Goal: Contribute content: Add original content to the website for others to see

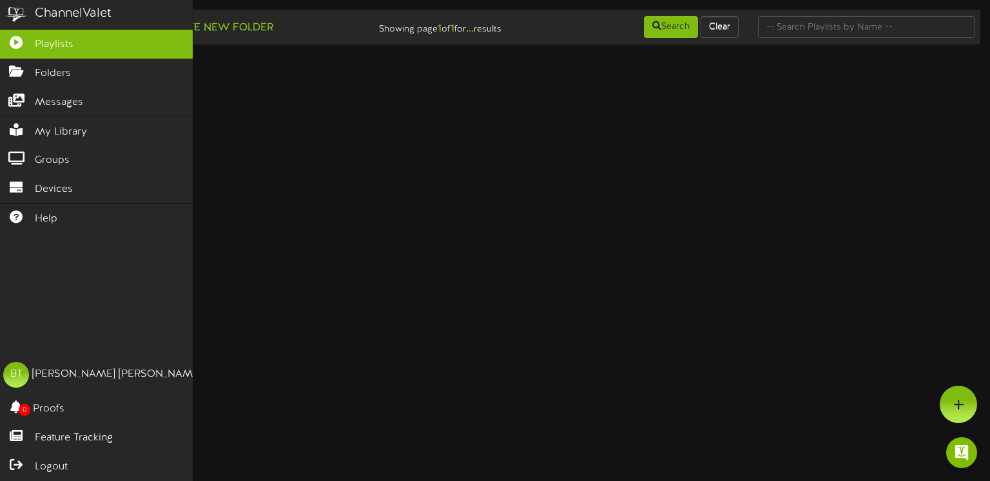
click at [74, 260] on div "ChannelValet Playlists Folders Messages My Library Groups Devices Help BT [PERS…" at bounding box center [96, 240] width 193 height 481
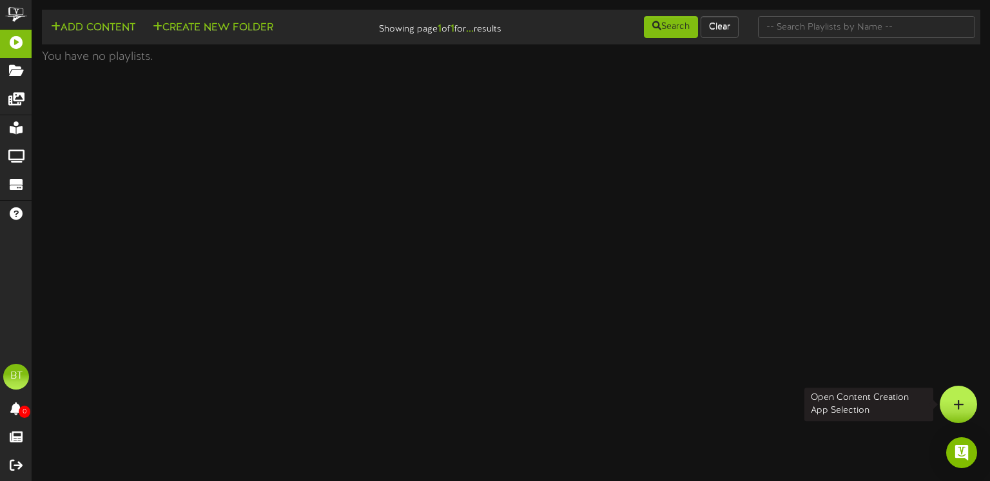
click at [960, 412] on div at bounding box center [958, 404] width 37 height 37
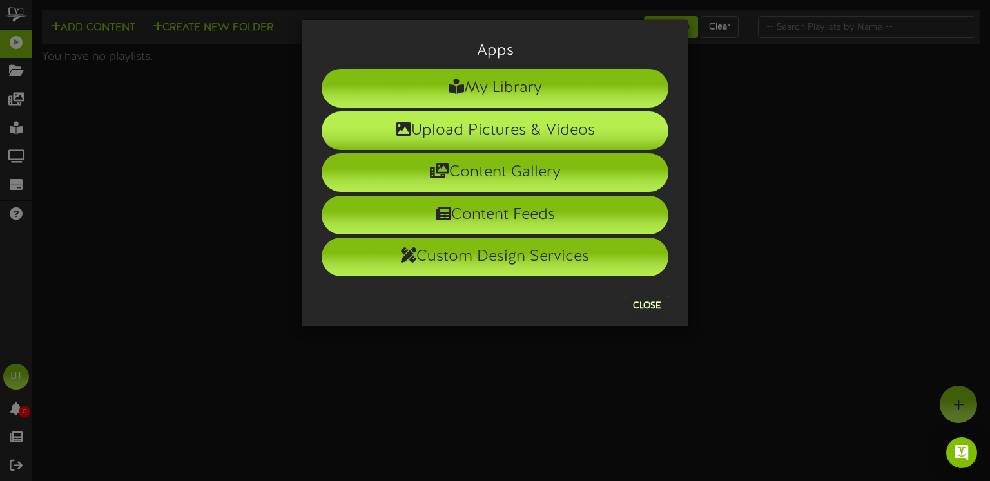
click at [524, 130] on li "Upload Pictures & Videos" at bounding box center [495, 130] width 347 height 39
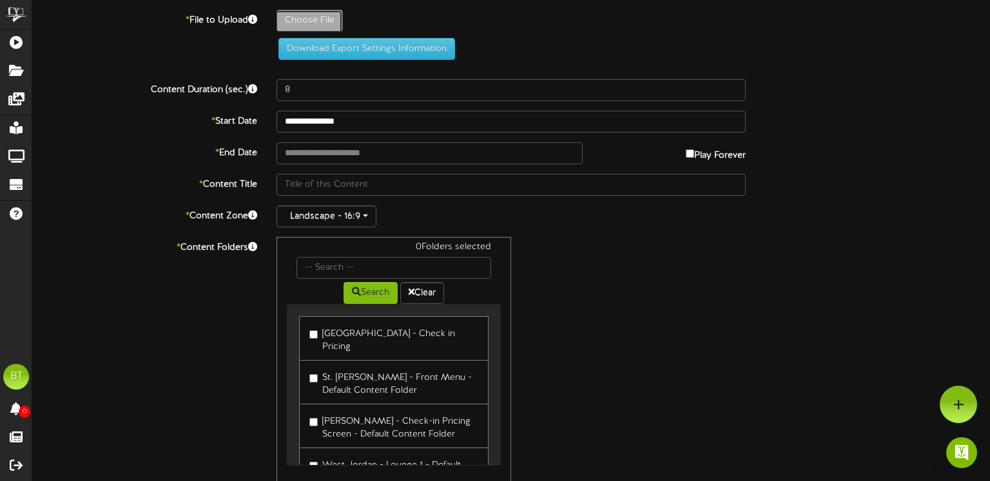
type input "**********"
type input "Nightmare_2025_Revel"
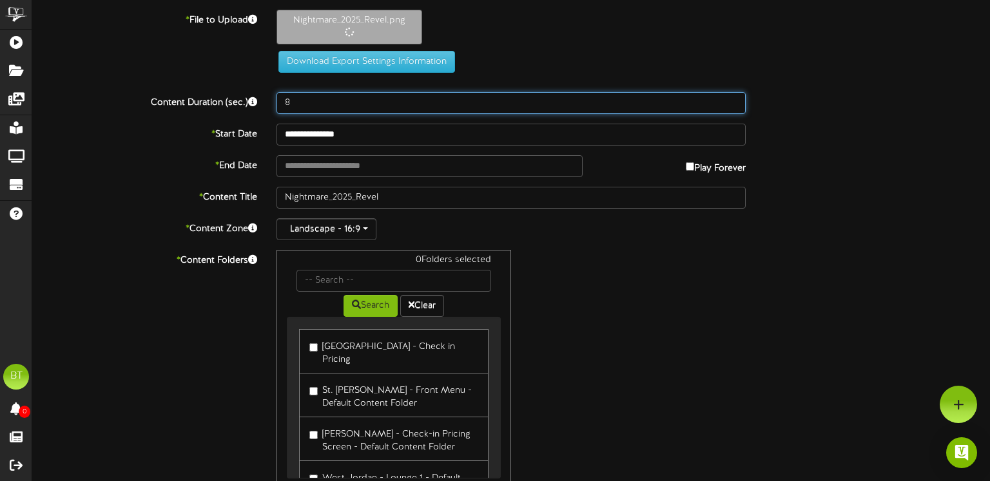
click at [333, 97] on input "8" at bounding box center [510, 103] width 469 height 22
type input "24"
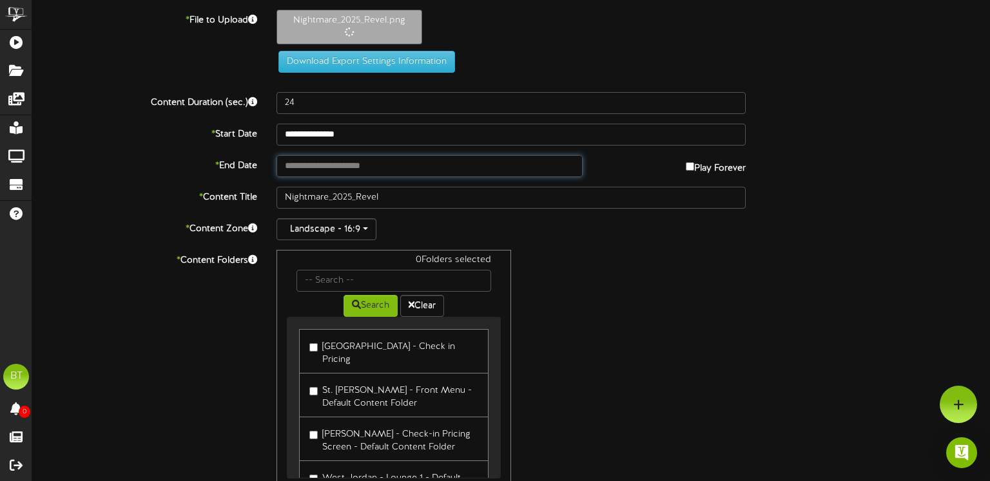
click at [547, 170] on input "text" at bounding box center [429, 166] width 306 height 22
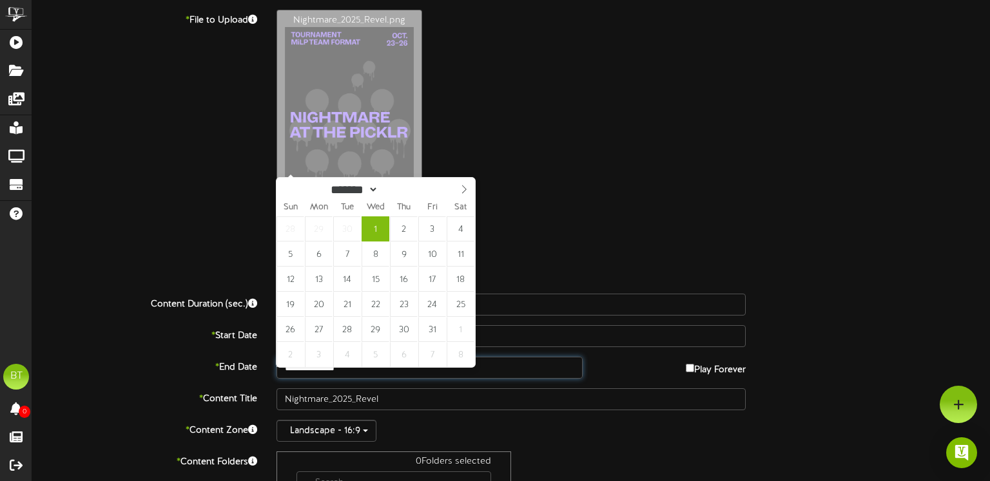
type input "**********"
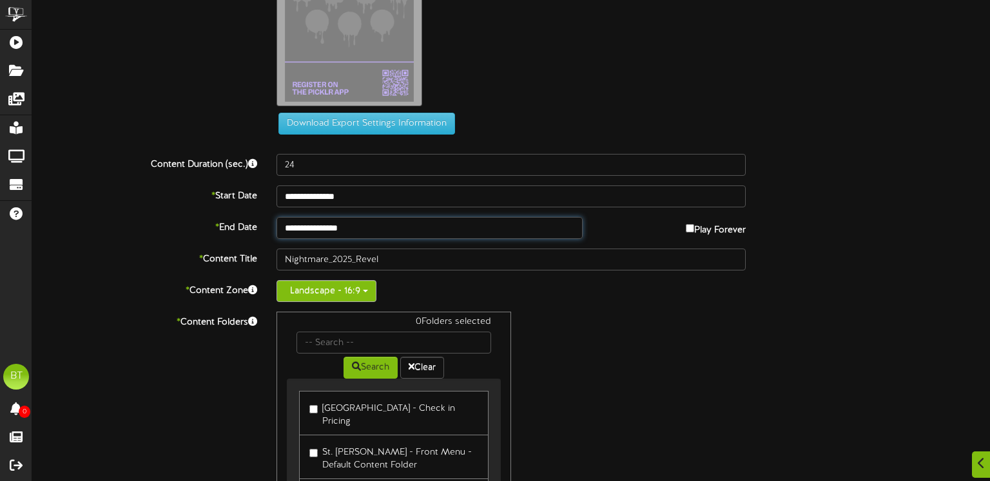
scroll to position [143, 0]
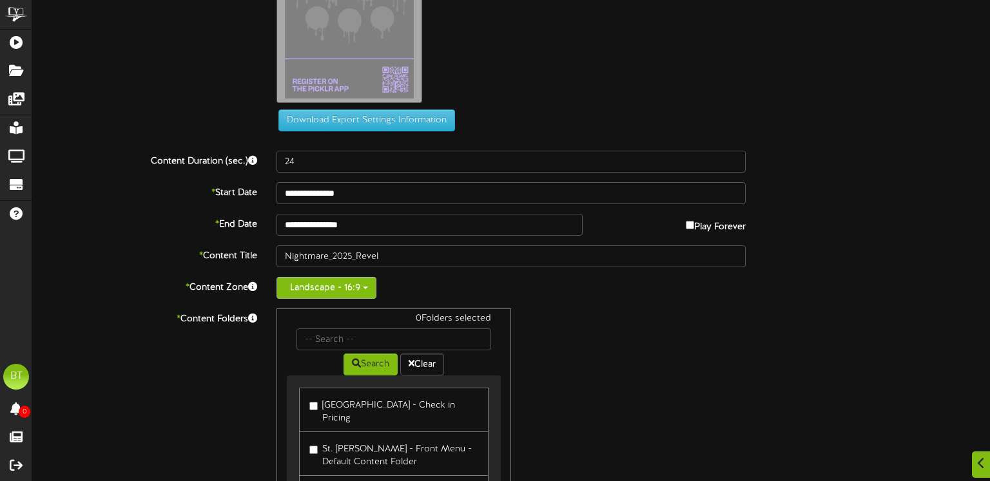
click at [341, 292] on button "Landscape - 16:9" at bounding box center [326, 288] width 100 height 22
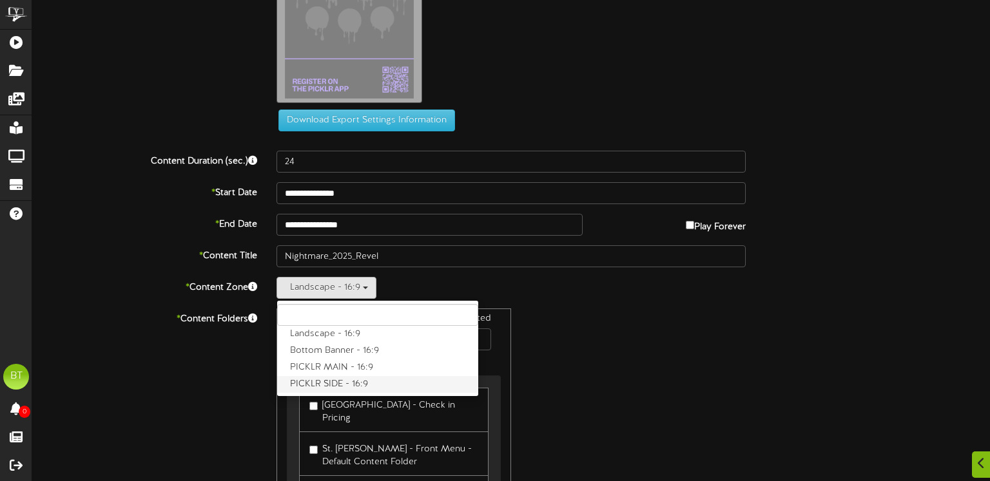
click at [342, 380] on label "PICKLR SIDE - 16:9" at bounding box center [377, 384] width 201 height 17
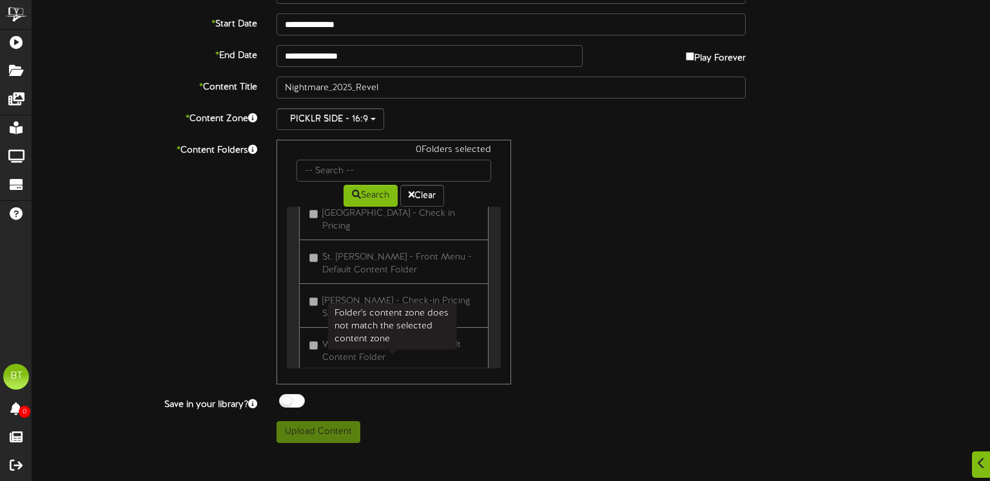
scroll to position [0, 0]
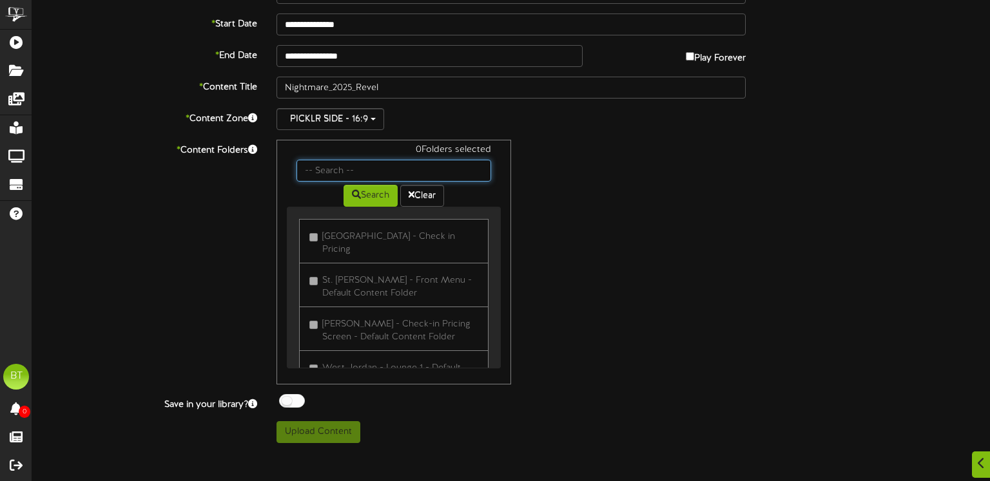
click at [358, 168] on input "text" at bounding box center [393, 171] width 195 height 22
type input "club content"
click at [356, 201] on button "Search" at bounding box center [370, 196] width 54 height 22
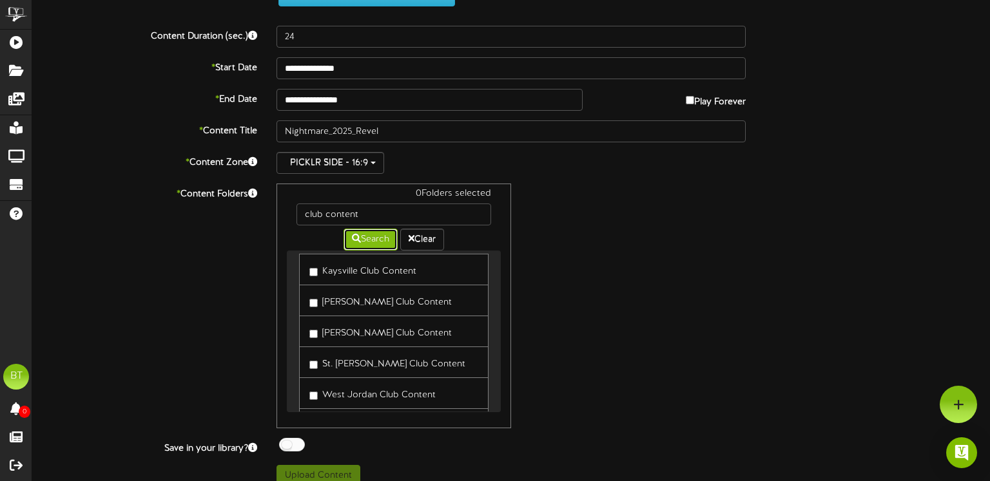
scroll to position [10, 0]
click at [317, 294] on label "[PERSON_NAME] Club Content" at bounding box center [380, 299] width 142 height 17
click at [318, 329] on label "[PERSON_NAME] Club Content" at bounding box center [380, 330] width 142 height 17
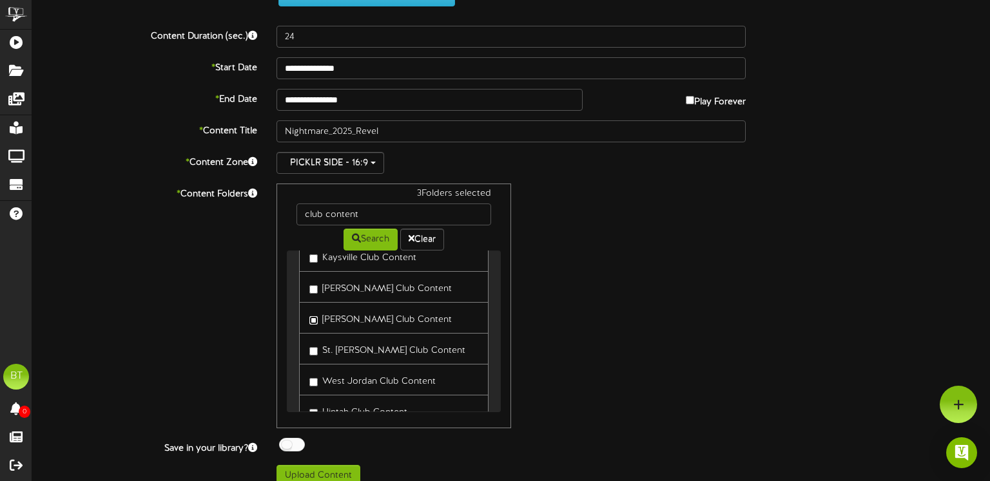
scroll to position [36, 0]
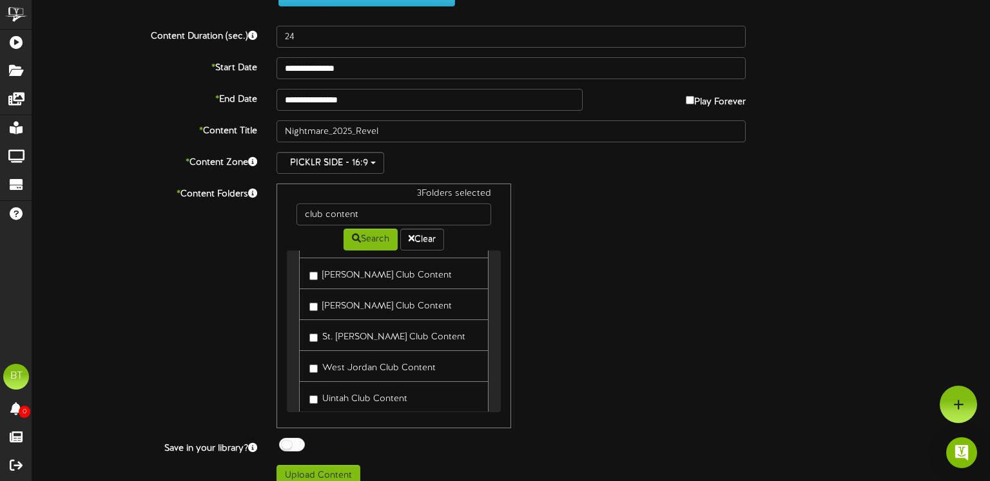
click at [324, 339] on label "St. [PERSON_NAME] Club Content" at bounding box center [387, 335] width 156 height 17
click at [326, 362] on label "West Jordan Club Content" at bounding box center [372, 366] width 126 height 17
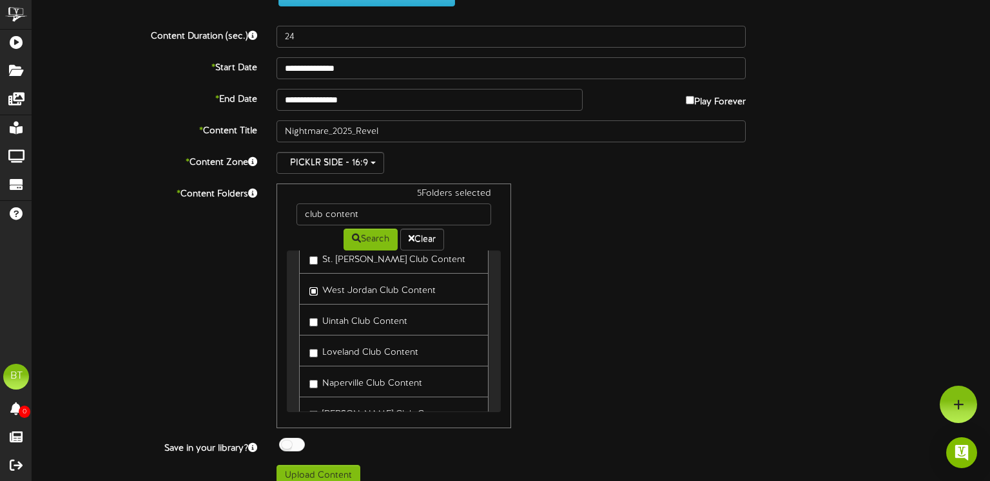
scroll to position [122, 0]
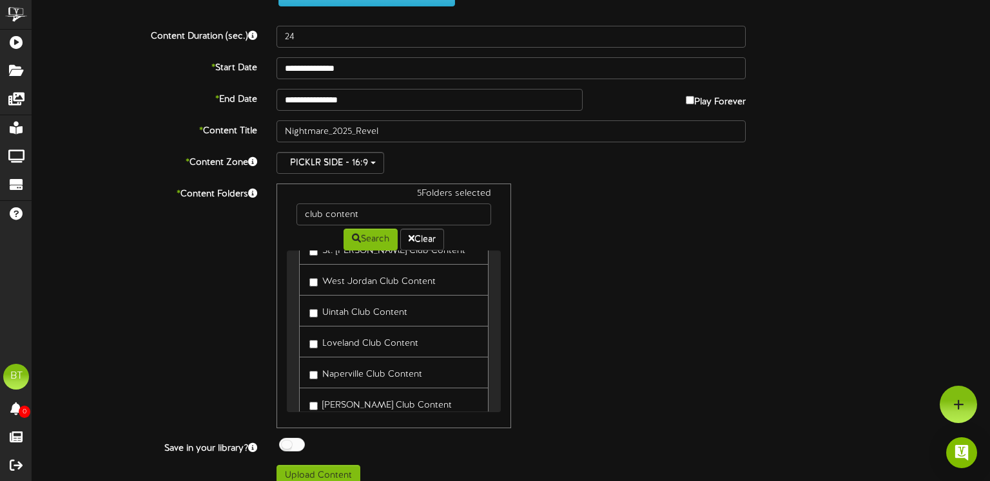
click at [351, 307] on label "Uintah Club Content" at bounding box center [358, 310] width 98 height 17
click at [349, 342] on label "Loveland Club Content" at bounding box center [363, 341] width 109 height 17
click at [349, 369] on label "Naperville Club Content" at bounding box center [365, 370] width 113 height 17
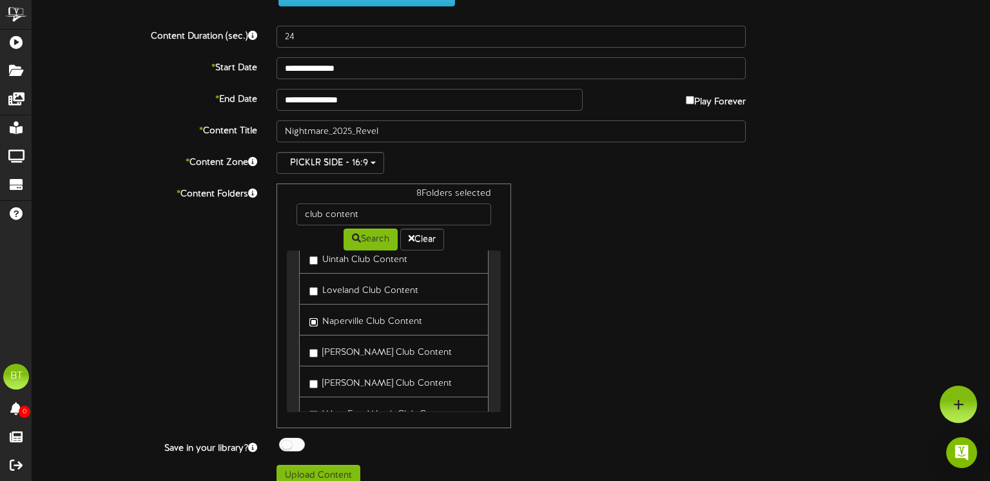
scroll to position [178, 0]
drag, startPoint x: 335, startPoint y: 346, endPoint x: 338, endPoint y: 363, distance: 17.6
click at [335, 346] on label "[PERSON_NAME] Club Content" at bounding box center [380, 348] width 142 height 17
click at [337, 377] on label "[PERSON_NAME] Club Content" at bounding box center [380, 379] width 142 height 17
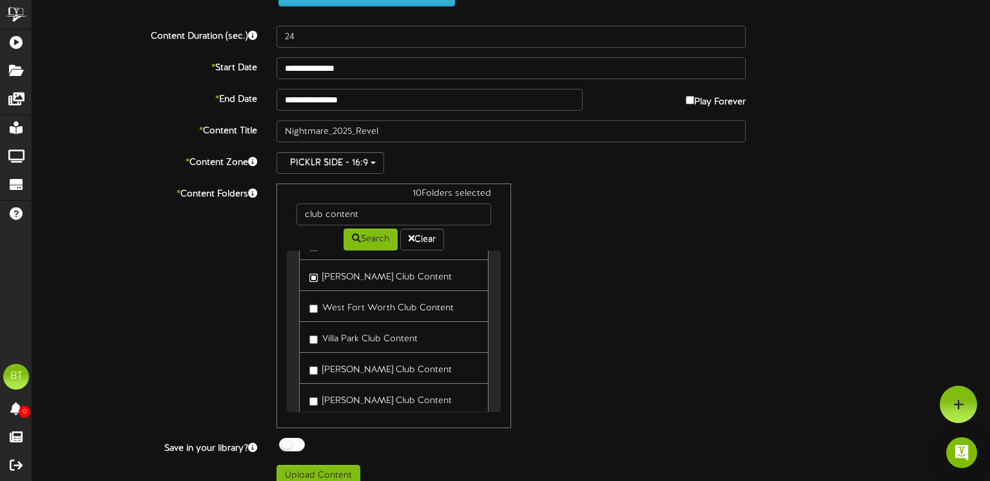
scroll to position [284, 0]
click at [369, 311] on link "West Fort Worth Club Content" at bounding box center [393, 305] width 189 height 32
click at [359, 298] on label "West Fort Worth Club Content" at bounding box center [381, 304] width 144 height 17
click at [351, 331] on label "Villa Park Club Content" at bounding box center [363, 335] width 108 height 17
click at [343, 368] on label "[PERSON_NAME] Club Content" at bounding box center [380, 366] width 142 height 17
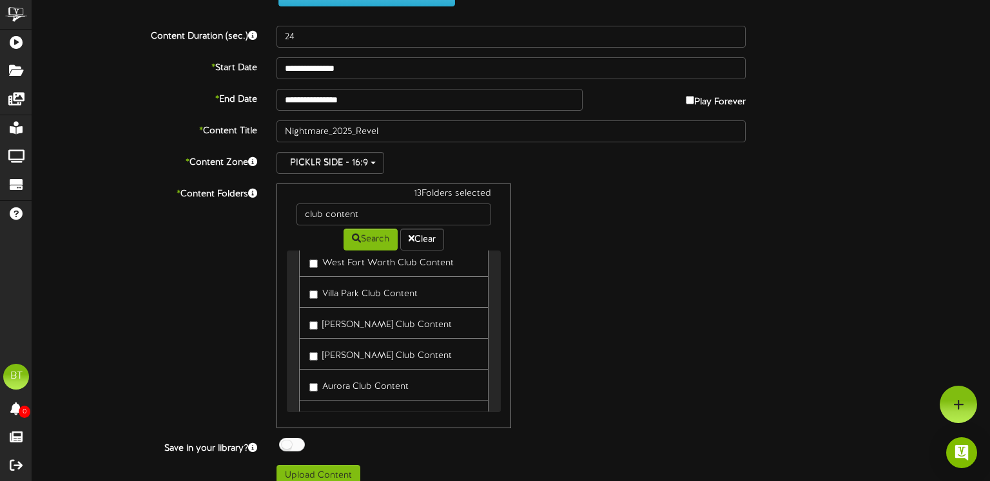
drag, startPoint x: 329, startPoint y: 349, endPoint x: 333, endPoint y: 363, distance: 14.7
click at [329, 349] on label "[PERSON_NAME] Club Content" at bounding box center [380, 353] width 142 height 17
drag, startPoint x: 333, startPoint y: 353, endPoint x: 334, endPoint y: 366, distance: 13.0
click at [333, 353] on label "Aurora Club Content" at bounding box center [358, 355] width 99 height 17
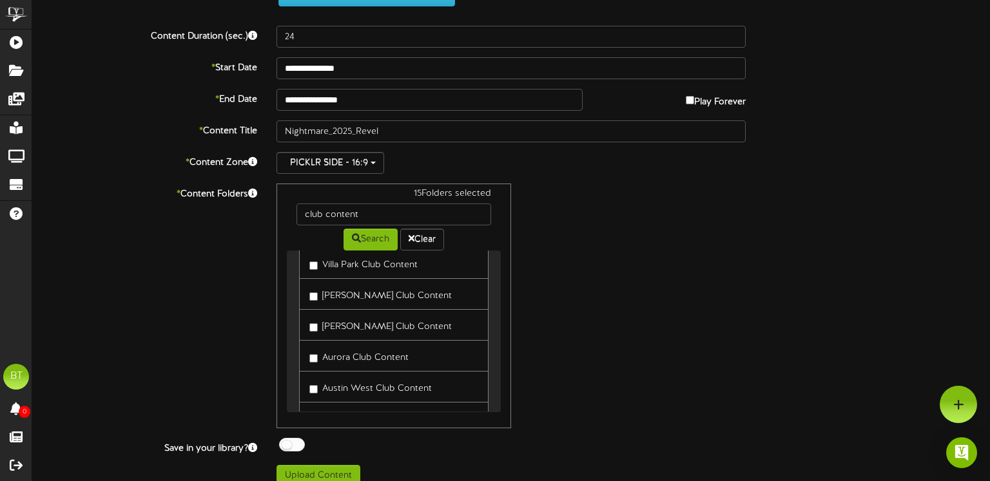
click at [334, 378] on label "Austin West Club Content" at bounding box center [370, 386] width 122 height 17
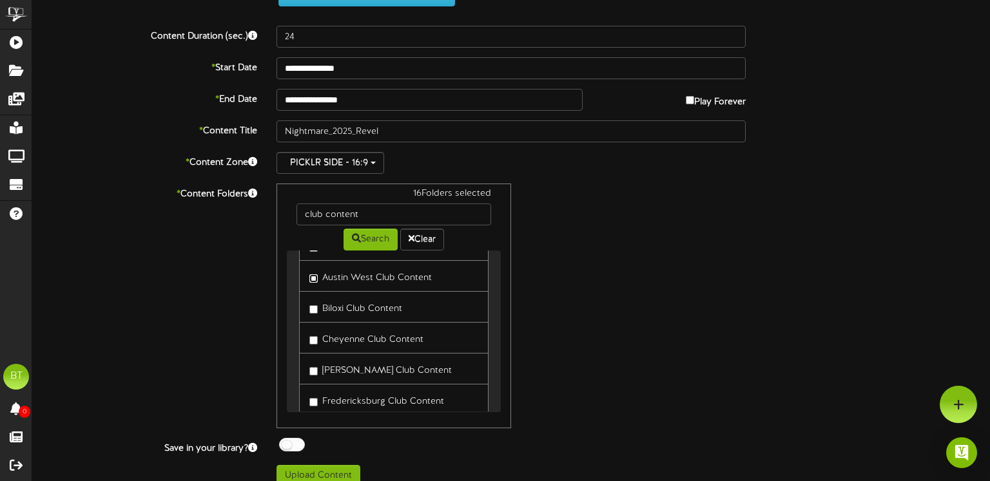
scroll to position [472, 0]
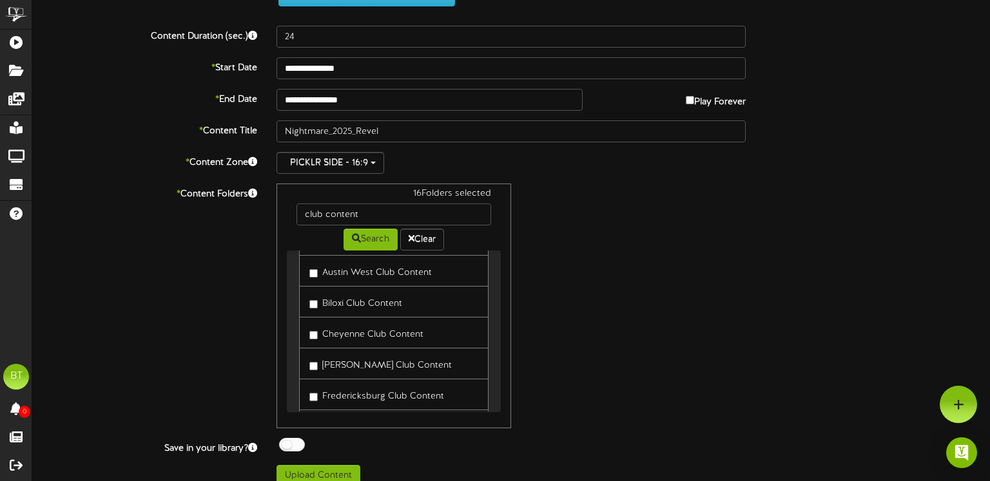
click at [367, 301] on label "Biloxi Club Content" at bounding box center [355, 301] width 93 height 17
click at [367, 324] on label "Cheyenne Club Content" at bounding box center [366, 332] width 114 height 17
click at [349, 362] on label "[PERSON_NAME] Club Content" at bounding box center [380, 363] width 142 height 17
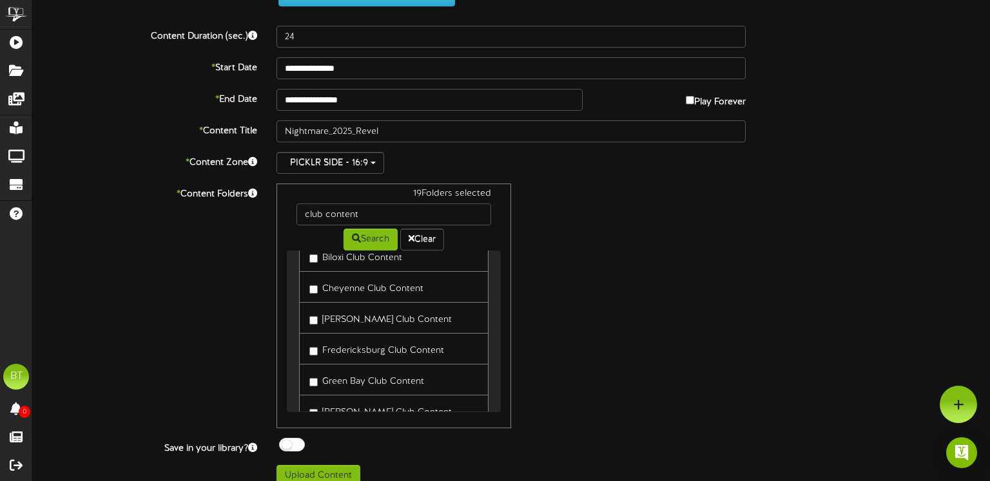
click at [349, 348] on label "Fredericksburg Club Content" at bounding box center [376, 348] width 135 height 17
click at [345, 373] on label "Green Bay Club Content" at bounding box center [366, 379] width 115 height 17
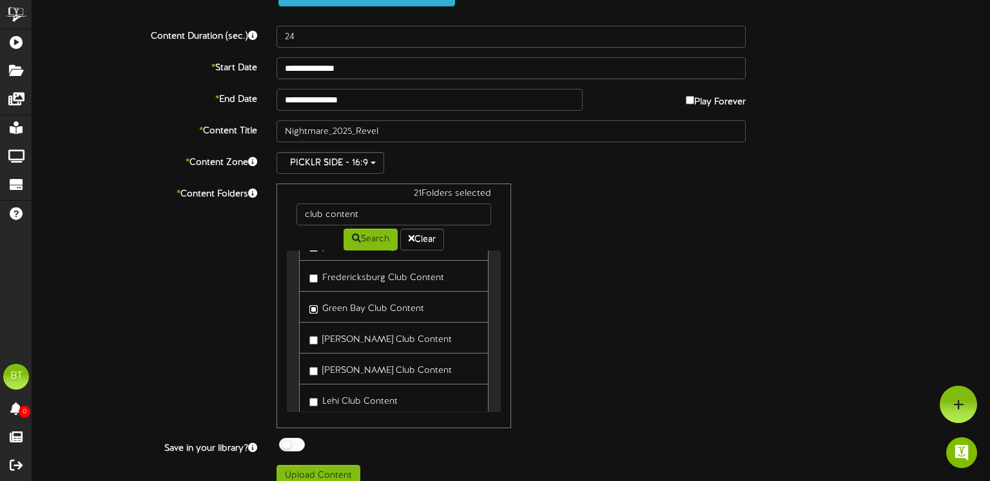
scroll to position [606, 0]
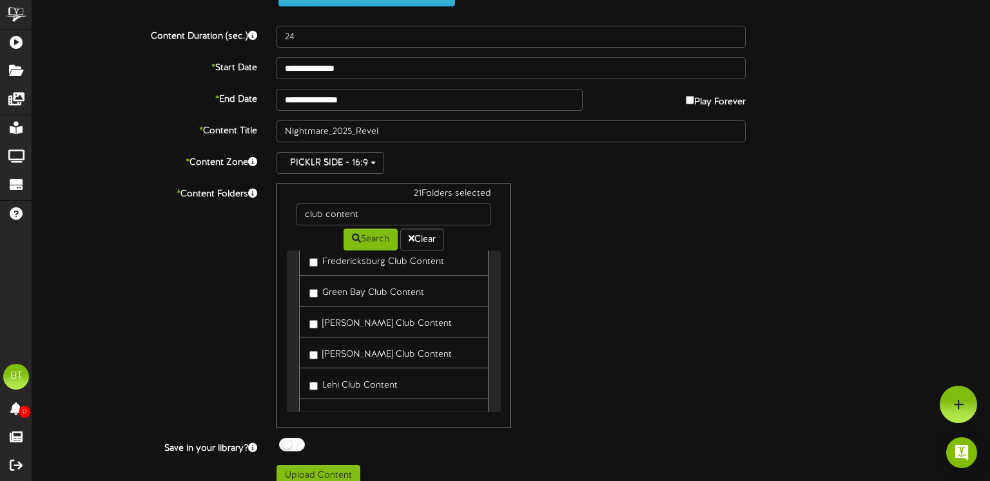
click at [318, 344] on label "[PERSON_NAME] Club Content" at bounding box center [380, 352] width 142 height 17
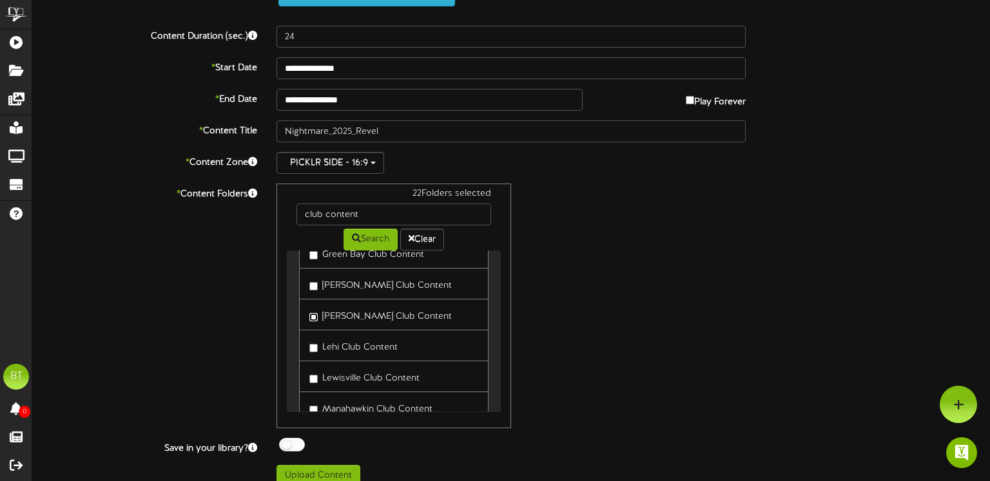
scroll to position [644, 0]
drag, startPoint x: 321, startPoint y: 338, endPoint x: 327, endPoint y: 351, distance: 14.4
click at [322, 338] on label "Lehi Club Content" at bounding box center [353, 345] width 88 height 17
click at [328, 368] on label "Lewisville Club Content" at bounding box center [364, 376] width 110 height 17
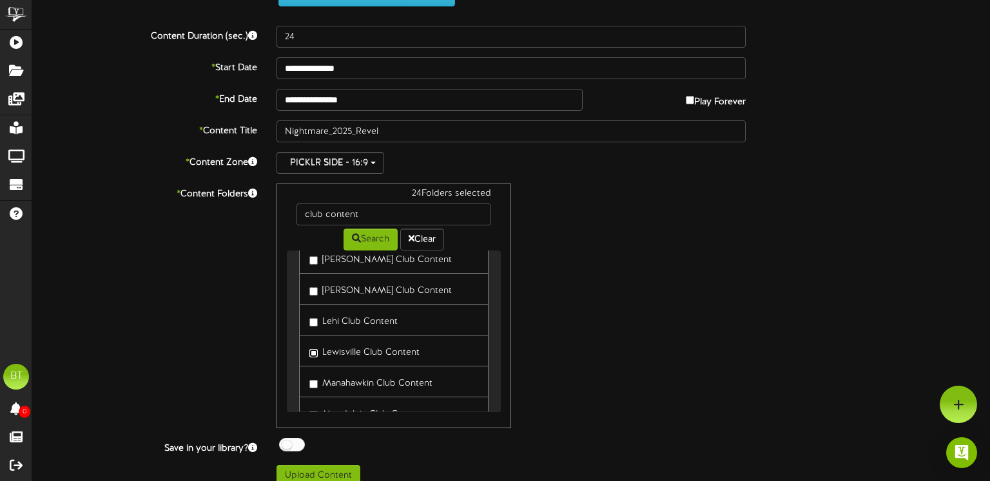
scroll to position [688, 0]
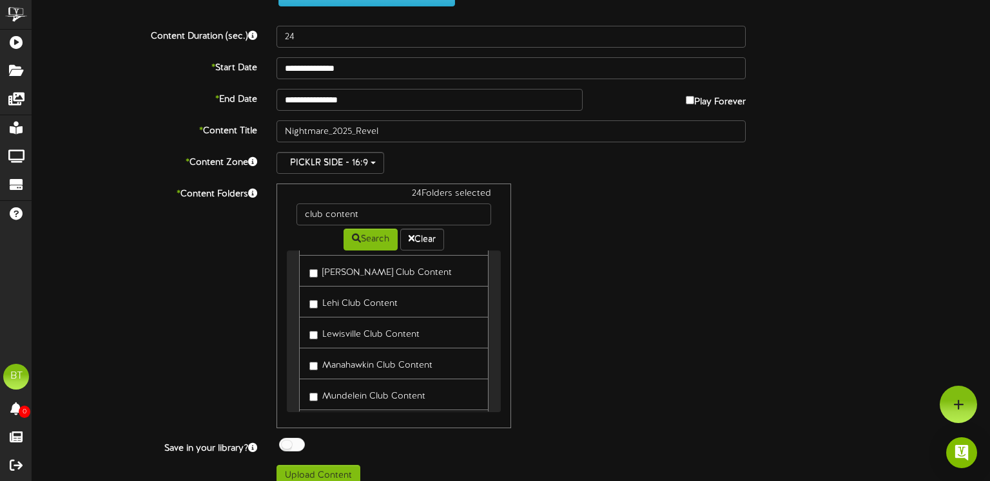
drag, startPoint x: 331, startPoint y: 359, endPoint x: 334, endPoint y: 378, distance: 19.6
click at [331, 359] on label "Manahawkin Club Content" at bounding box center [370, 363] width 123 height 17
drag, startPoint x: 334, startPoint y: 381, endPoint x: 335, endPoint y: 367, distance: 14.2
click at [334, 386] on label "Mundelein Club Content" at bounding box center [367, 394] width 116 height 17
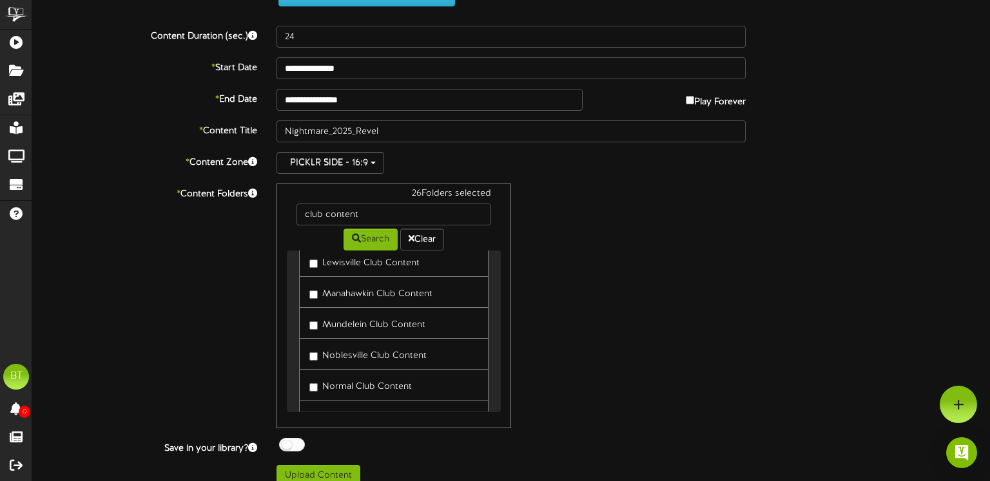
drag, startPoint x: 340, startPoint y: 346, endPoint x: 345, endPoint y: 367, distance: 22.0
click at [340, 346] on label "Noblesville Club Content" at bounding box center [367, 353] width 117 height 17
click at [344, 376] on label "Normal Club Content" at bounding box center [360, 384] width 102 height 17
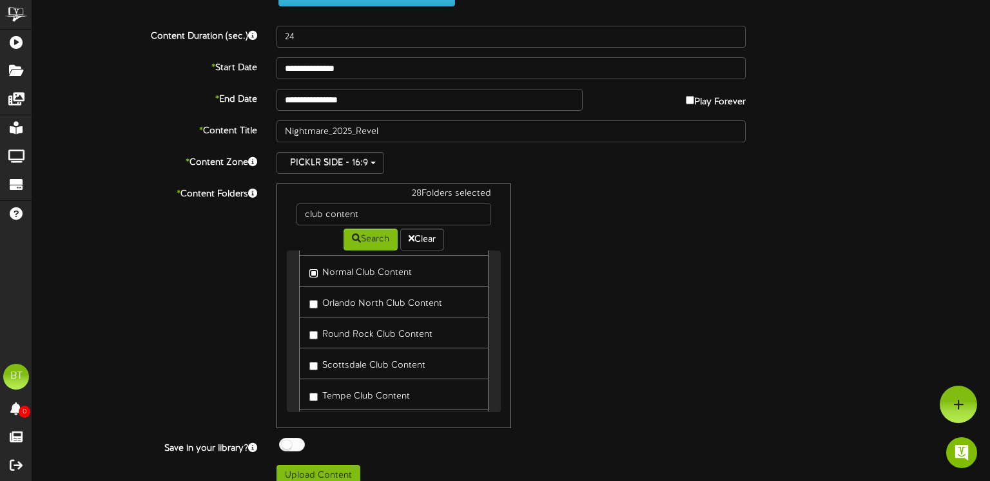
scroll to position [891, 0]
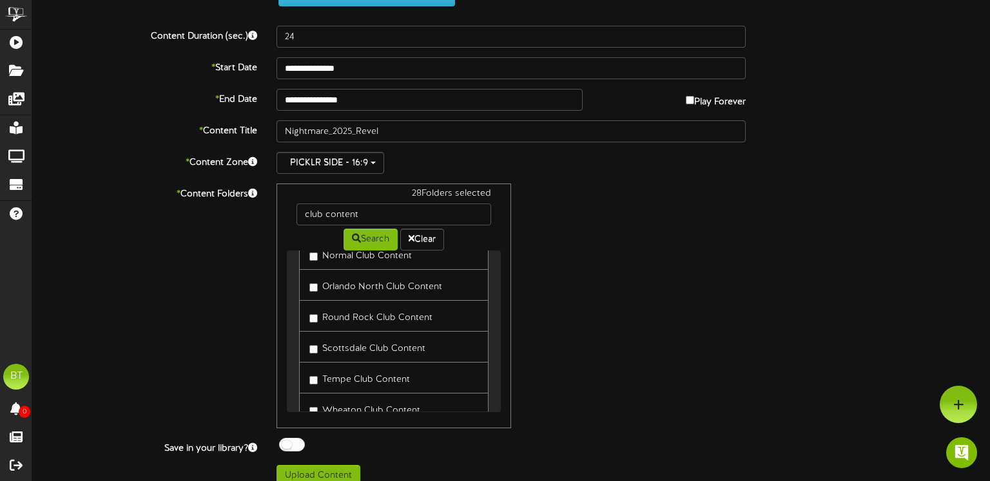
drag, startPoint x: 365, startPoint y: 269, endPoint x: 369, endPoint y: 299, distance: 29.9
click at [365, 276] on label "Orlando North Club Content" at bounding box center [375, 284] width 133 height 17
drag, startPoint x: 368, startPoint y: 304, endPoint x: 367, endPoint y: 337, distance: 32.9
click at [368, 307] on label "Round Rock Club Content" at bounding box center [370, 315] width 123 height 17
drag, startPoint x: 367, startPoint y: 340, endPoint x: 363, endPoint y: 356, distance: 16.6
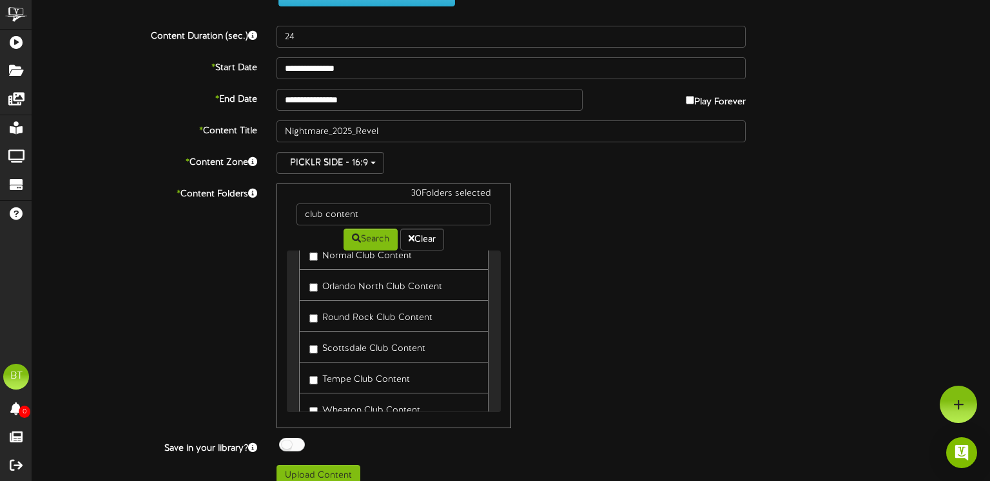
click at [367, 340] on label "Scottsdale Club Content" at bounding box center [367, 346] width 116 height 17
click at [360, 369] on label "Tempe Club Content" at bounding box center [359, 377] width 101 height 17
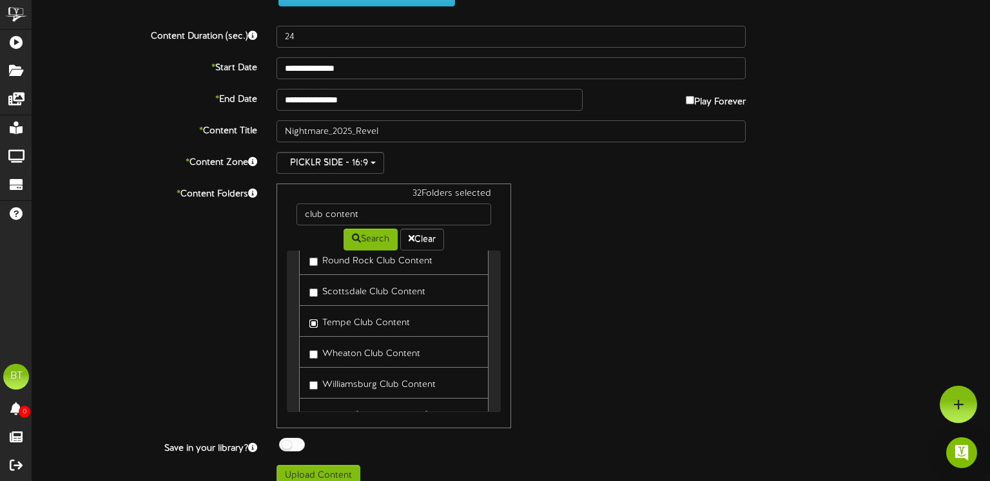
scroll to position [952, 0]
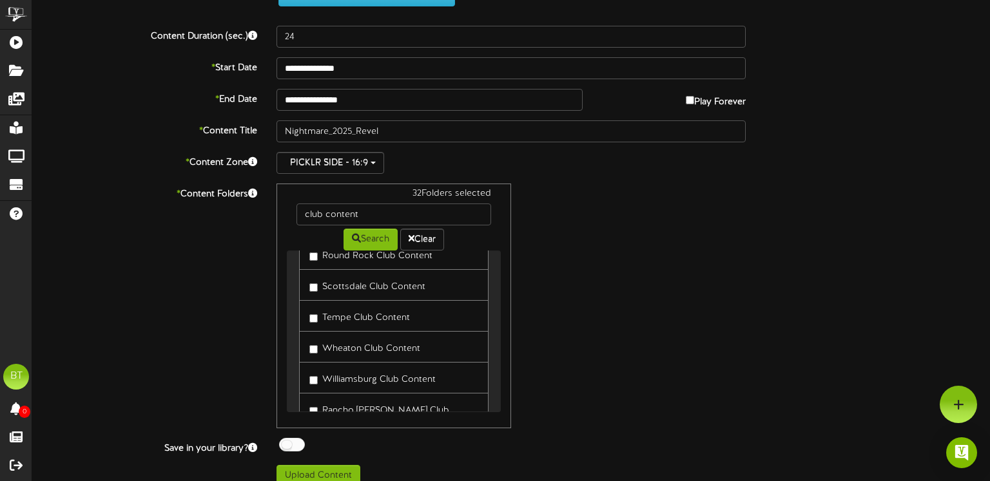
drag, startPoint x: 369, startPoint y: 341, endPoint x: 369, endPoint y: 365, distance: 24.5
click at [369, 342] on label "Wheaton Club Content" at bounding box center [364, 346] width 111 height 17
click at [369, 369] on label "Williamsburg Club Content" at bounding box center [372, 377] width 126 height 17
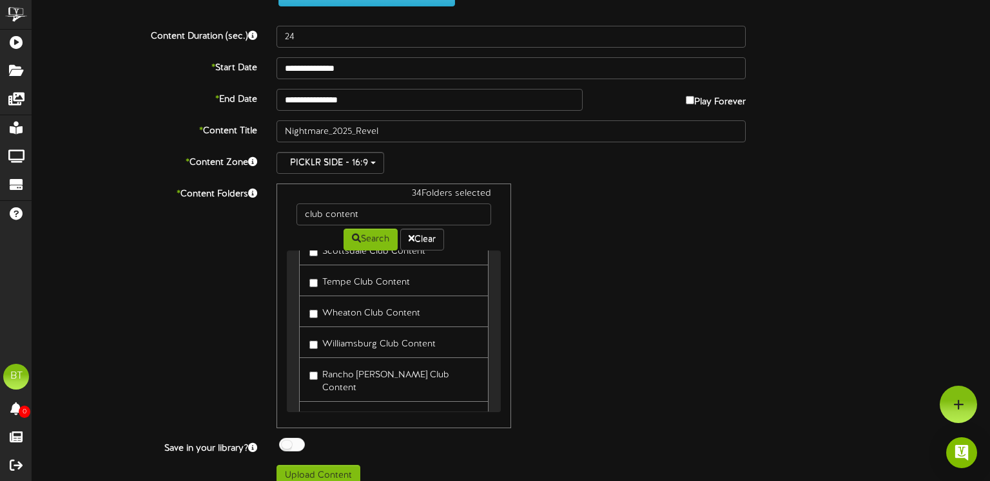
drag, startPoint x: 362, startPoint y: 366, endPoint x: 357, endPoint y: 387, distance: 21.7
click at [362, 366] on label "Rancho [PERSON_NAME] Club Content" at bounding box center [393, 380] width 169 height 30
click at [358, 409] on label "Birmingham Club Content" at bounding box center [369, 417] width 121 height 17
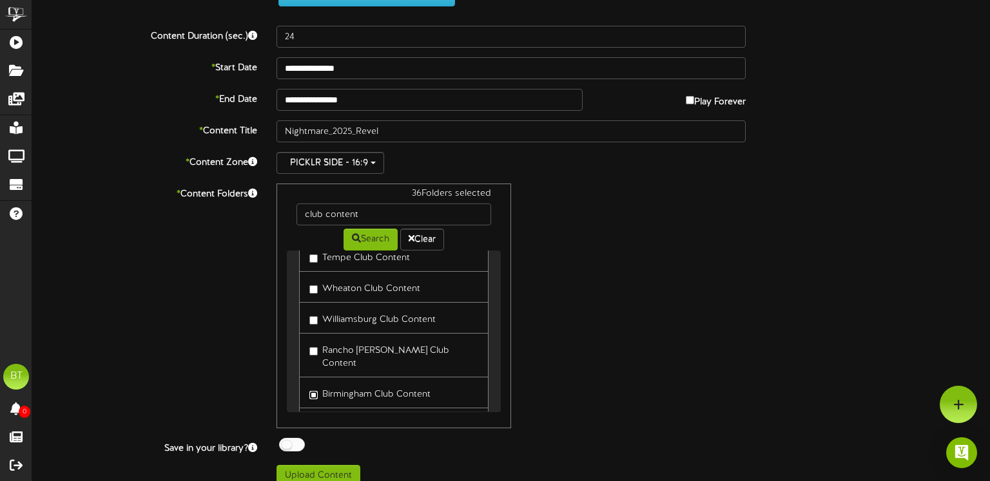
scroll to position [1103, 0]
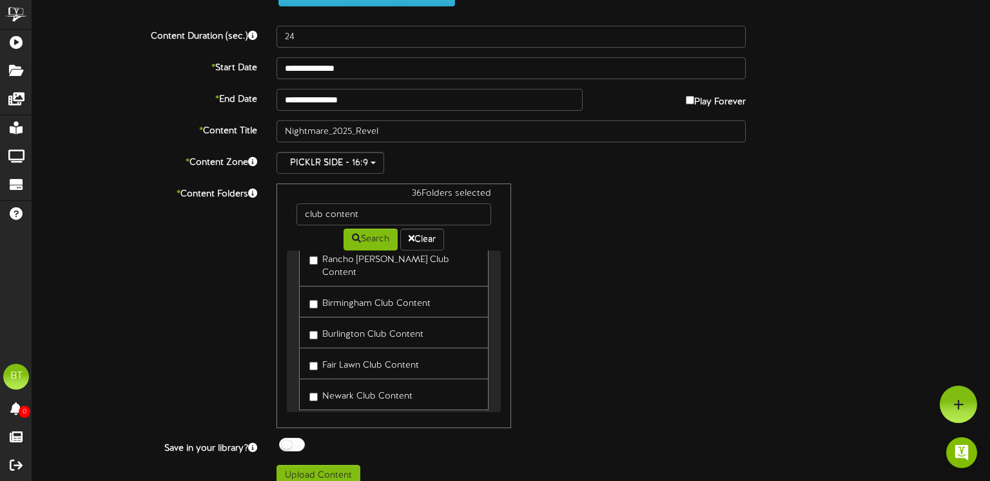
drag, startPoint x: 351, startPoint y: 371, endPoint x: 348, endPoint y: 359, distance: 12.0
click at [351, 386] on label "Newark Club Content" at bounding box center [360, 394] width 103 height 17
drag, startPoint x: 348, startPoint y: 345, endPoint x: 346, endPoint y: 338, distance: 6.7
click at [348, 355] on label "Fair Lawn Club Content" at bounding box center [364, 363] width 110 height 17
click at [354, 324] on label "Burlington Club Content" at bounding box center [366, 332] width 114 height 17
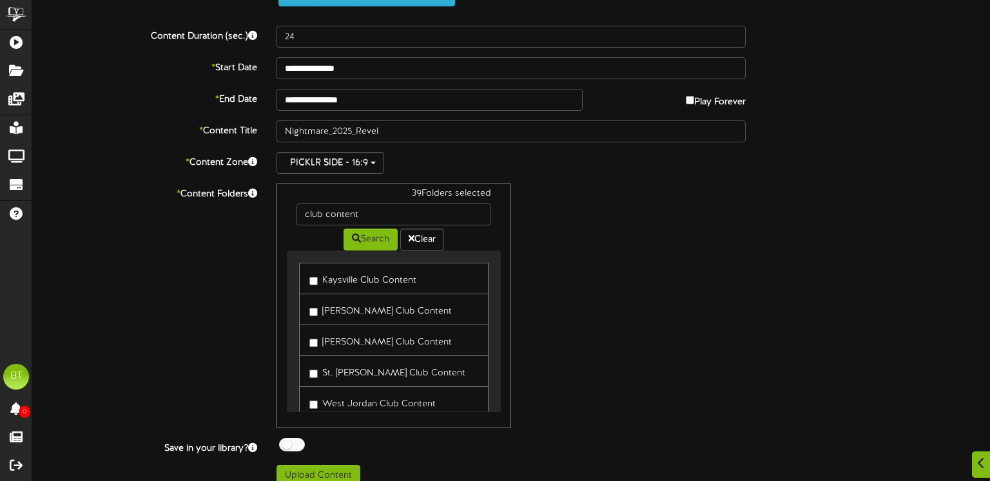
scroll to position [282, 0]
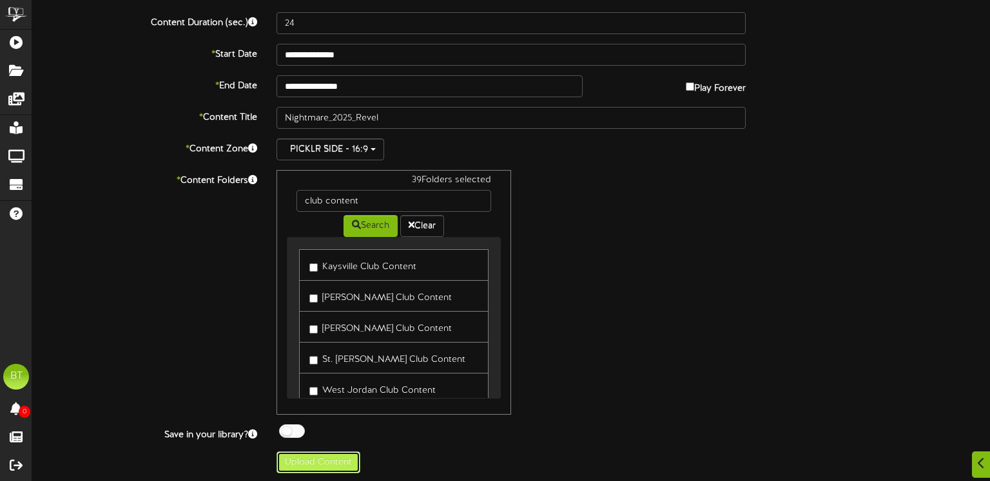
click at [325, 456] on button "Upload Content" at bounding box center [318, 463] width 84 height 22
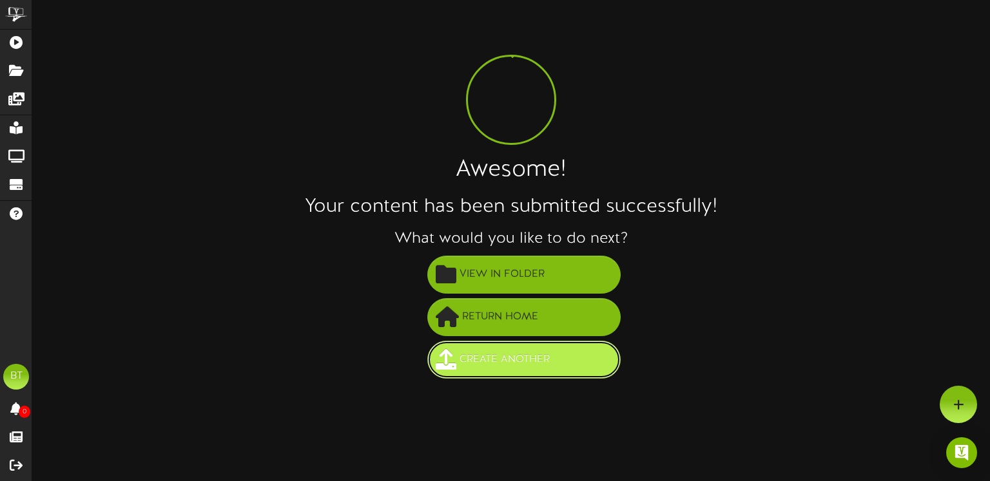
click at [502, 352] on span "Create Another" at bounding box center [504, 359] width 97 height 21
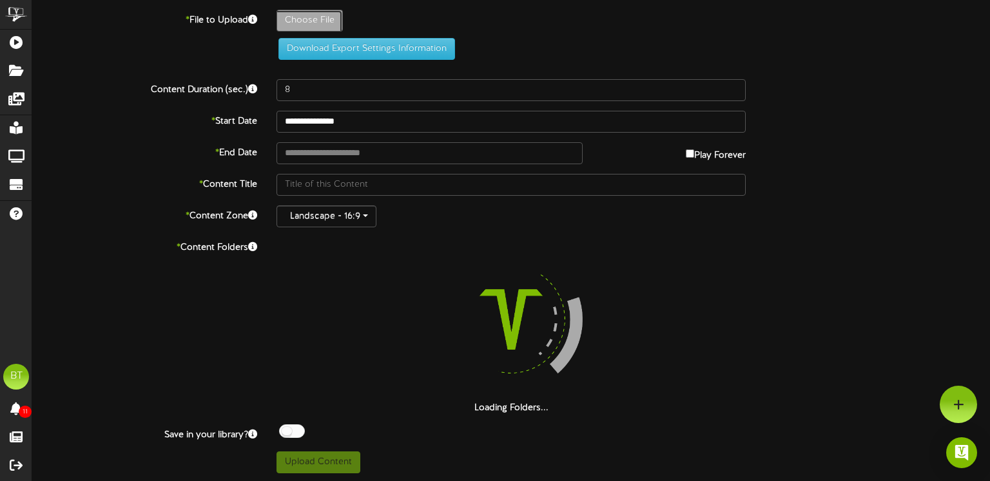
type input "**********"
type input "Nightmare_2025_Revel_Henderso"
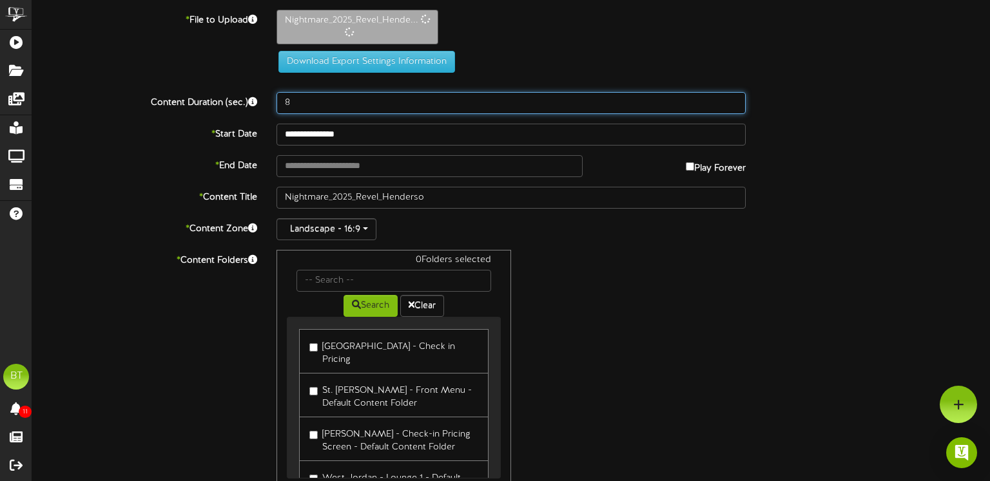
click at [293, 104] on input "8" at bounding box center [510, 103] width 469 height 22
drag, startPoint x: 288, startPoint y: 102, endPoint x: 271, endPoint y: 99, distance: 17.8
click at [271, 99] on div "8" at bounding box center [511, 103] width 488 height 22
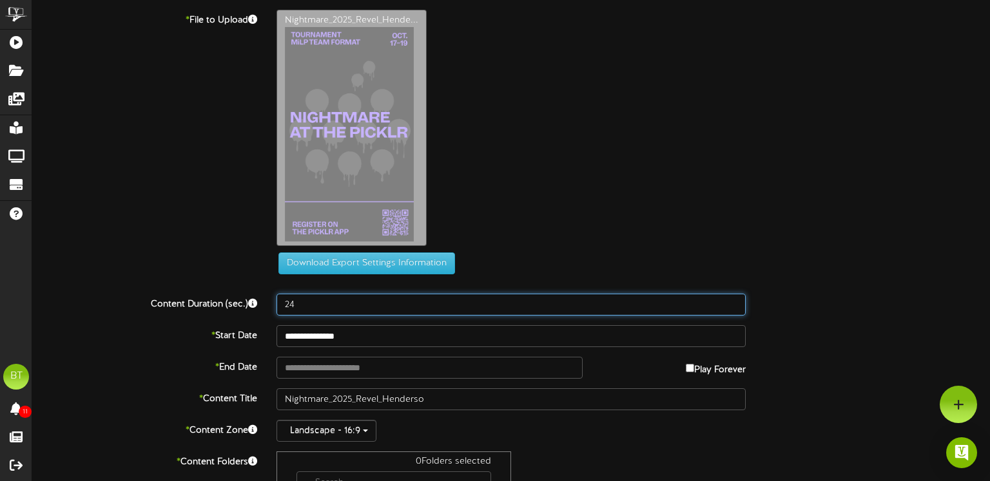
type input "24"
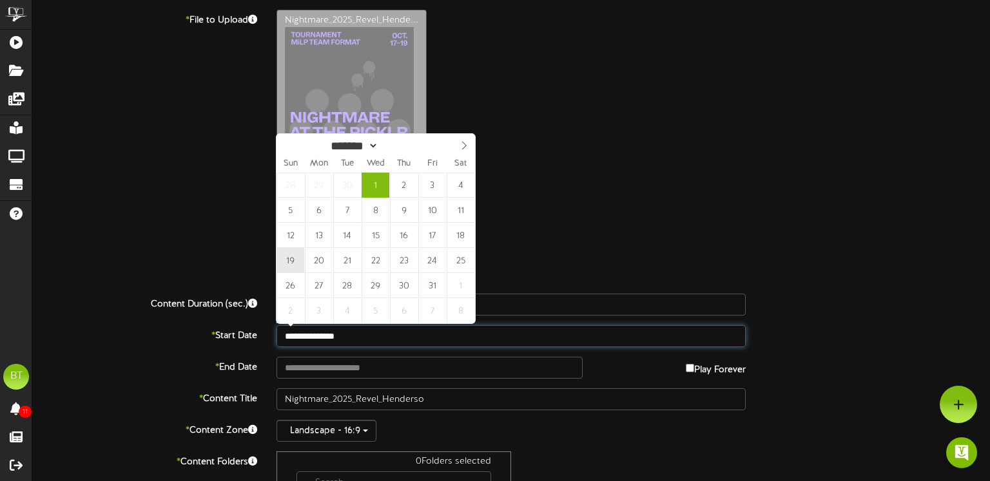
type input "**********"
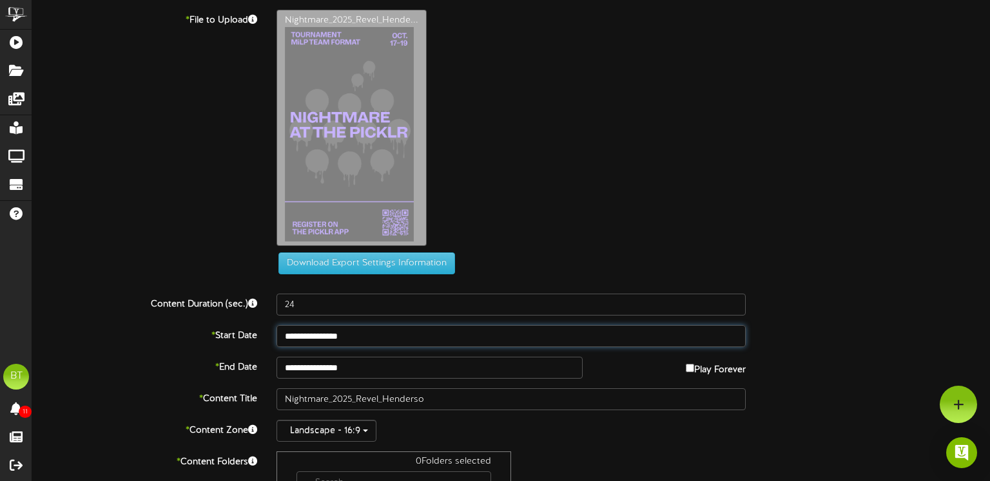
click at [353, 340] on input "**********" at bounding box center [510, 336] width 469 height 22
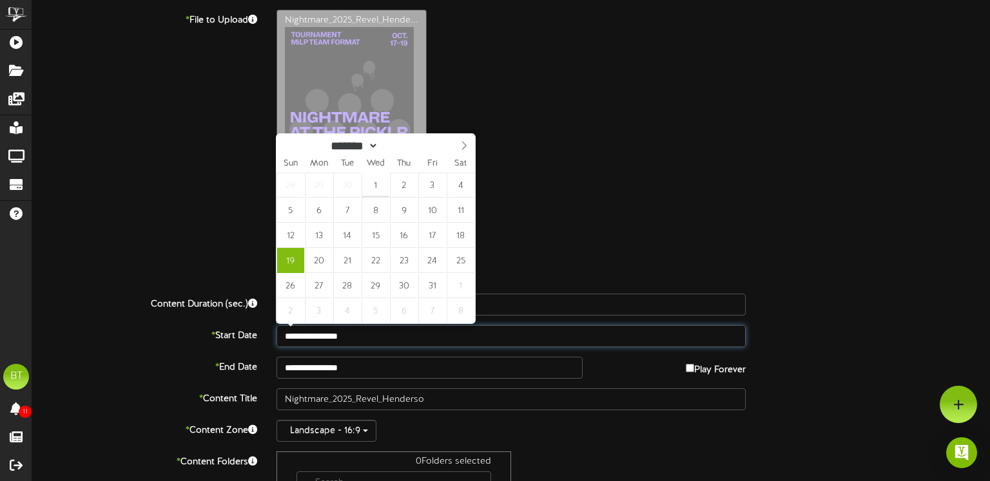
click at [353, 339] on input "**********" at bounding box center [510, 336] width 469 height 22
type input "**********"
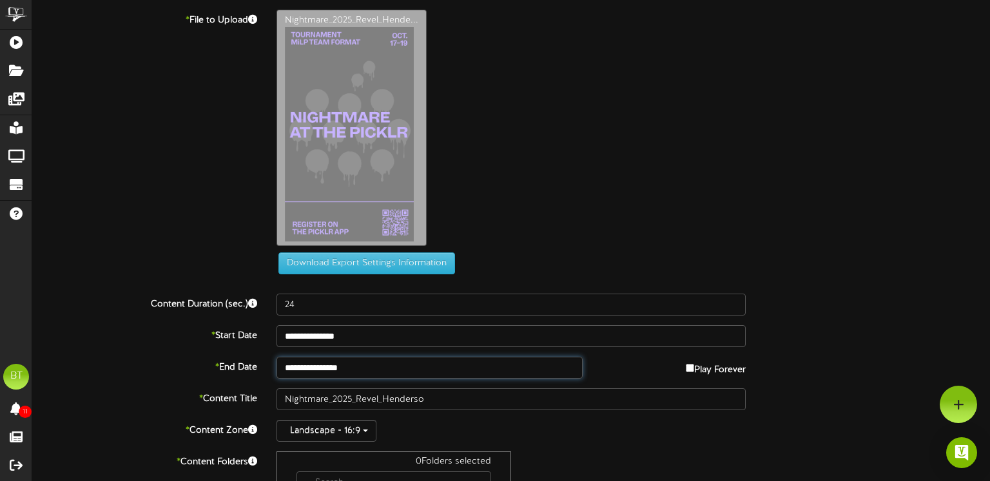
click at [313, 369] on input "**********" at bounding box center [429, 368] width 306 height 22
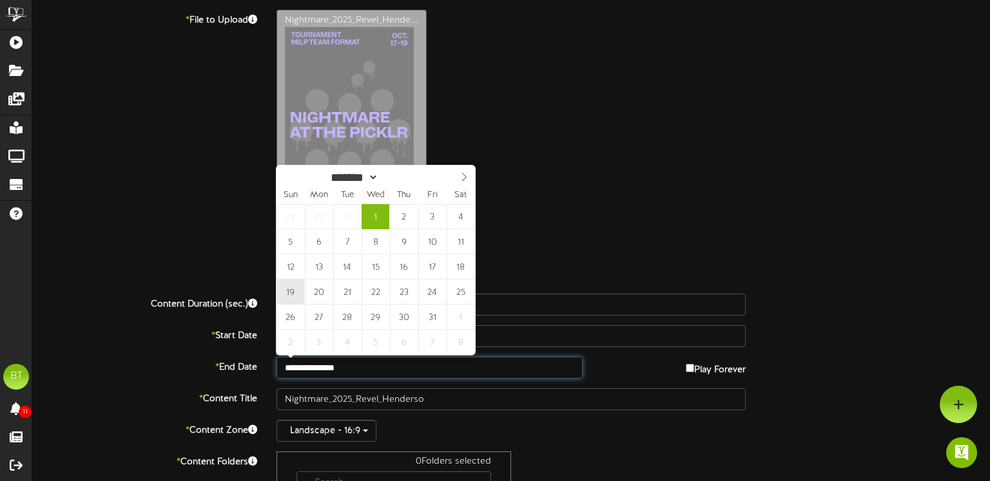
type input "**********"
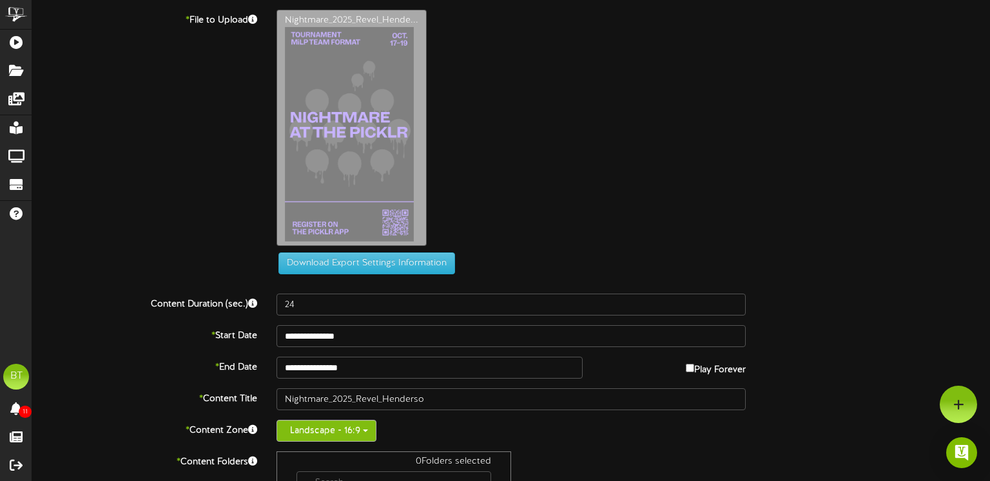
click at [358, 433] on button "Landscape - 16:9" at bounding box center [326, 431] width 100 height 22
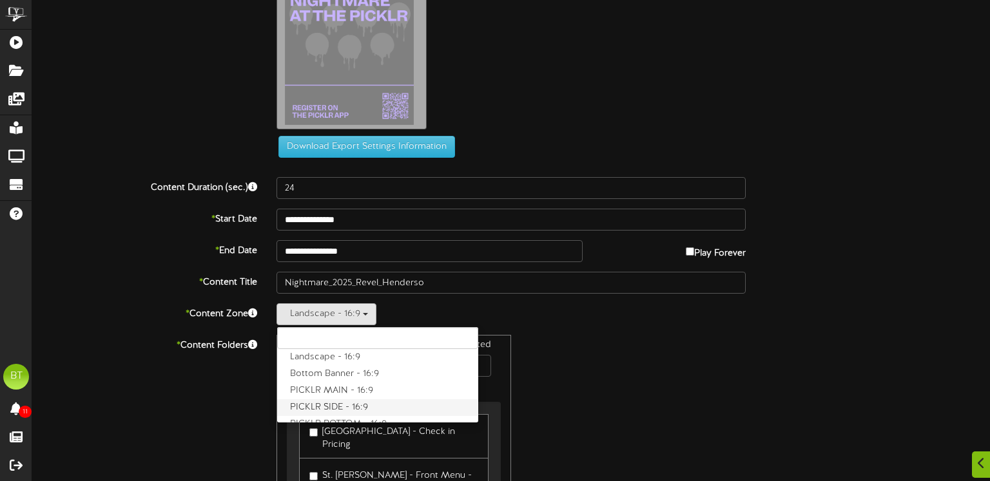
scroll to position [5, 0]
click at [331, 407] on label "PICKLR SIDE - 16:9" at bounding box center [377, 406] width 201 height 17
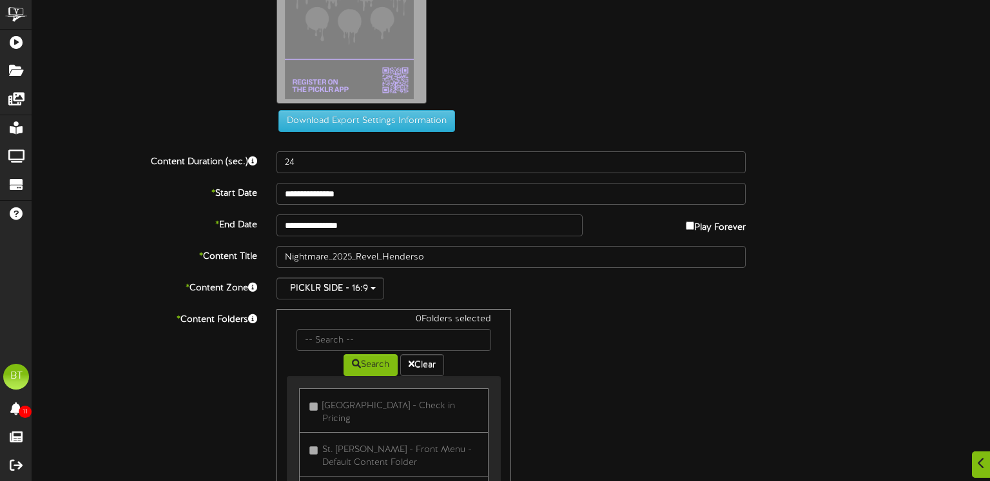
scroll to position [146, 0]
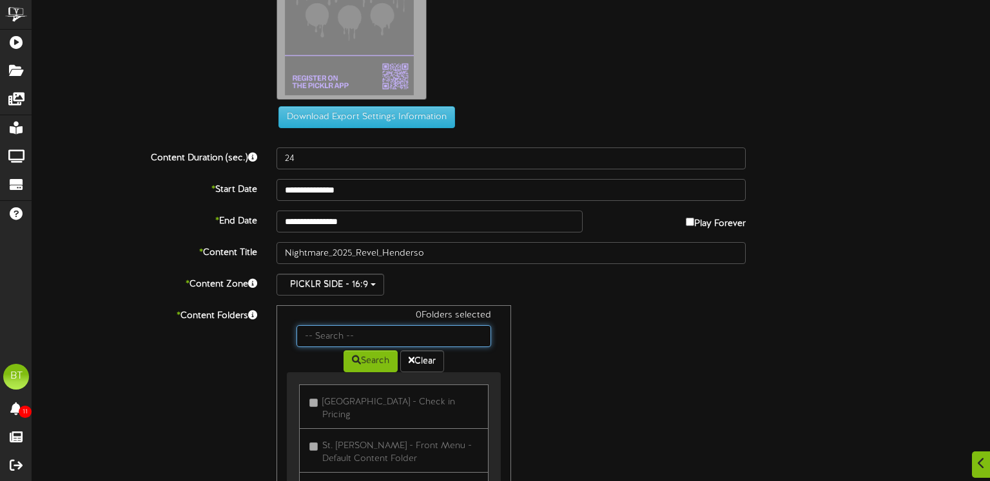
click at [342, 339] on input "text" at bounding box center [393, 336] width 195 height 22
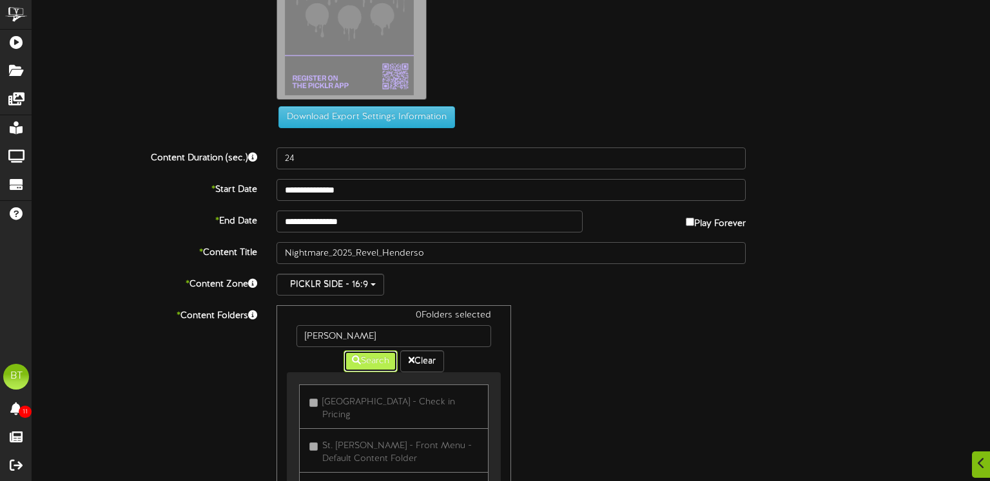
click at [371, 356] on button "Search" at bounding box center [370, 362] width 54 height 22
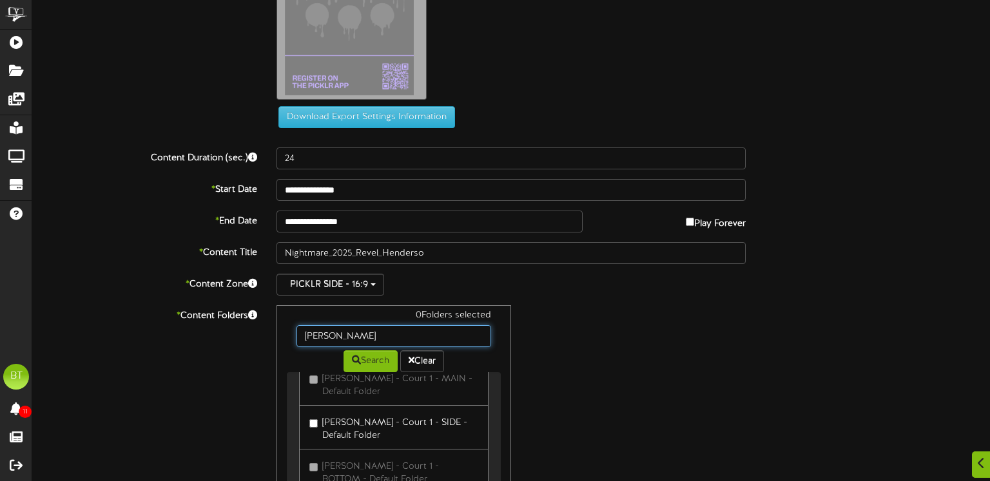
click at [388, 336] on input "[PERSON_NAME]" at bounding box center [393, 336] width 195 height 22
type input "[PERSON_NAME] club content"
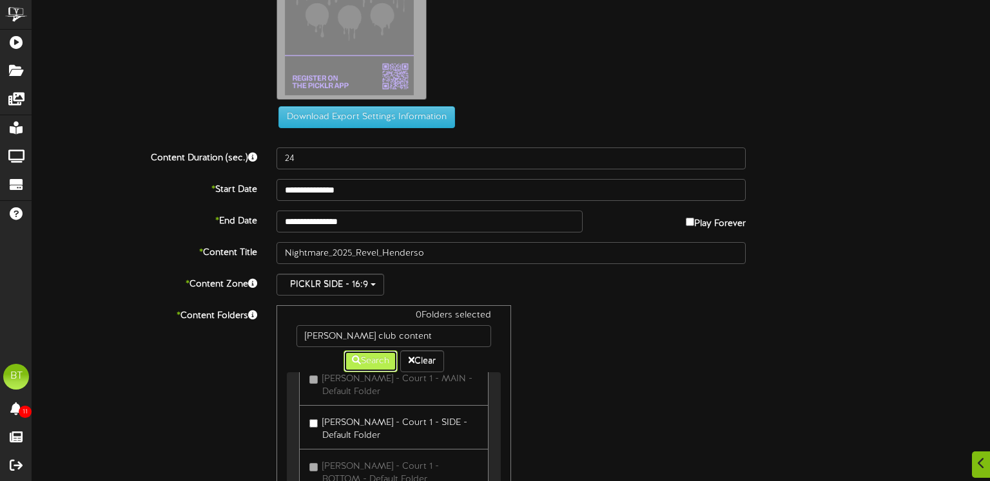
click at [374, 358] on button "Search" at bounding box center [370, 362] width 54 height 22
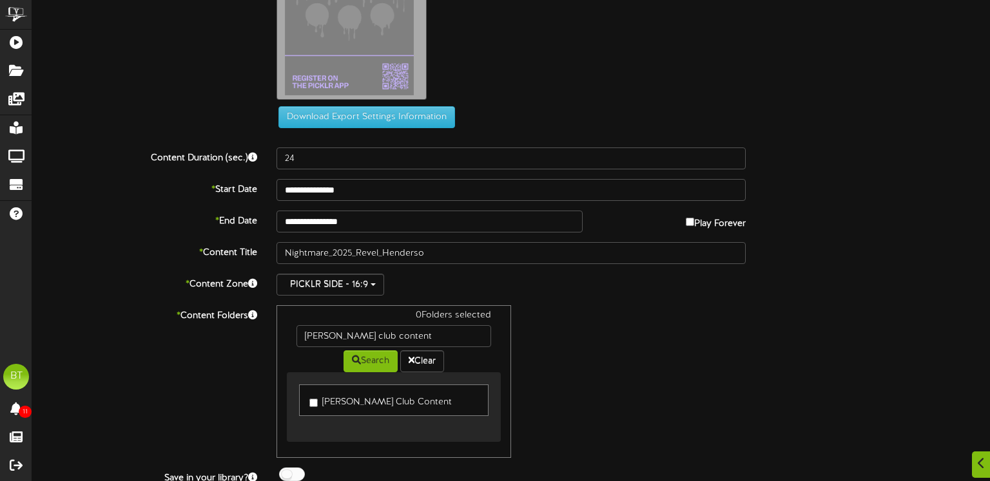
click at [331, 403] on label "[PERSON_NAME] Club Content" at bounding box center [380, 400] width 142 height 17
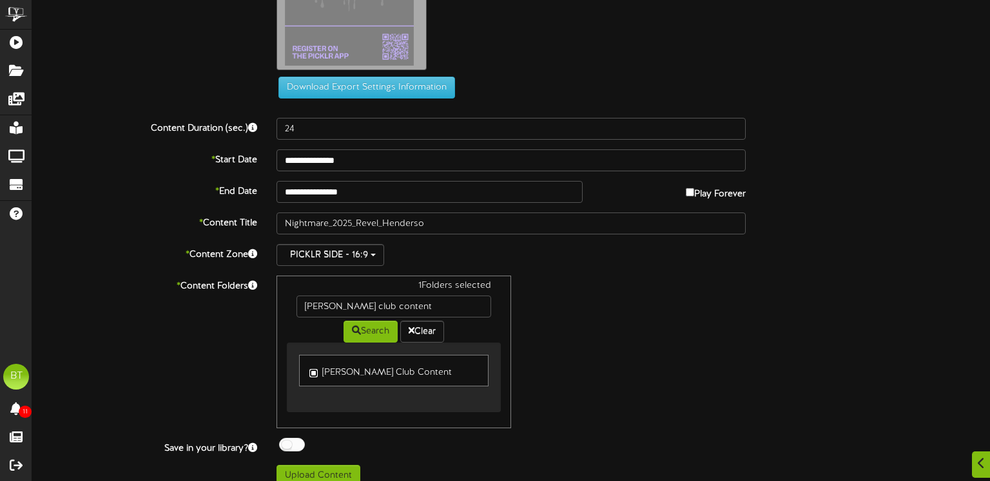
scroll to position [178, 0]
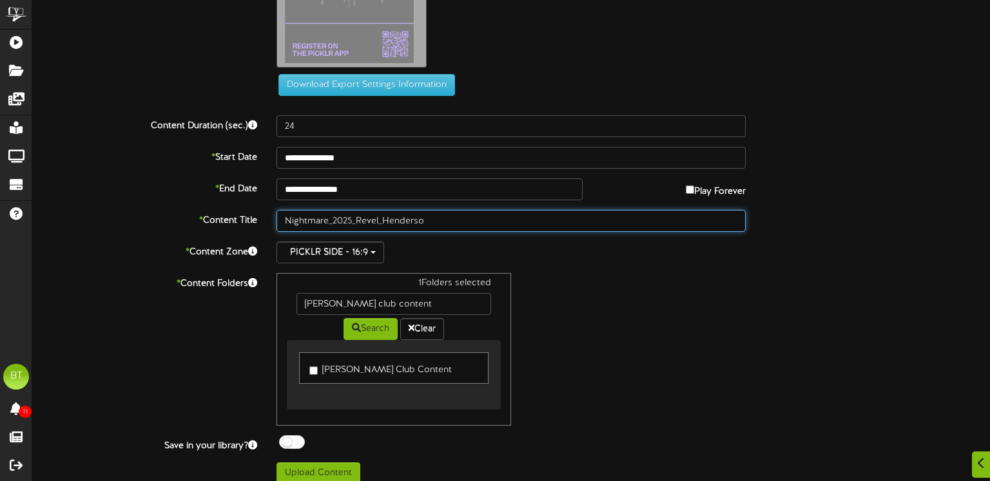
click at [424, 217] on input "Nightmare_2025_Revel_Henderso" at bounding box center [510, 221] width 469 height 22
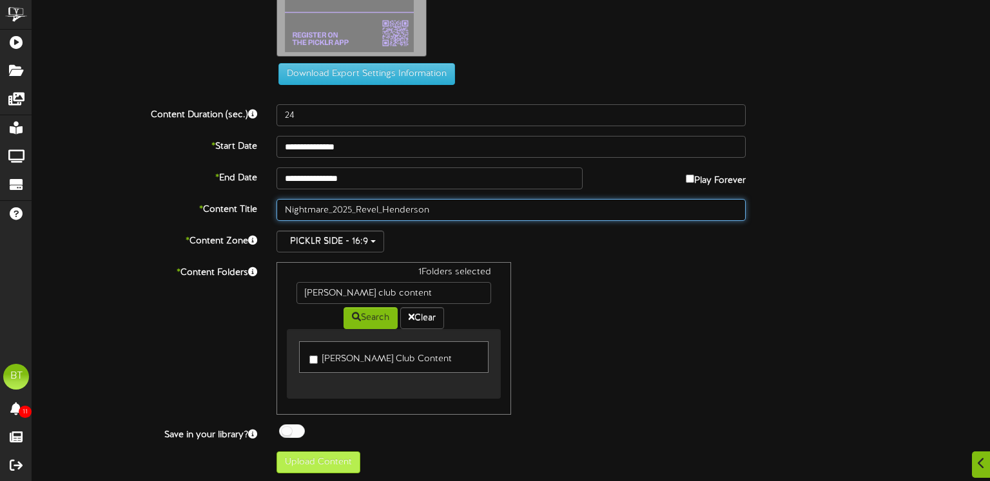
type input "Nightmare_2025_Revel_Henderson"
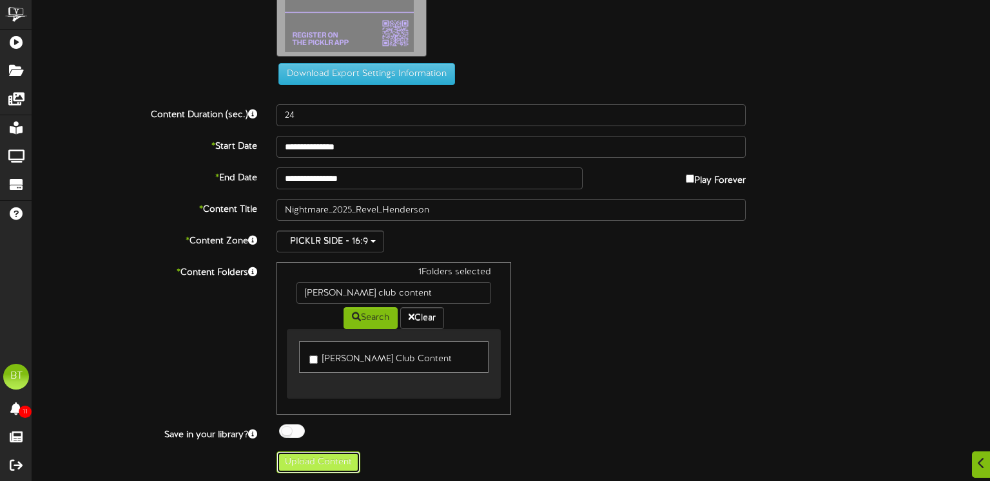
click at [320, 460] on button "Upload Content" at bounding box center [318, 463] width 84 height 22
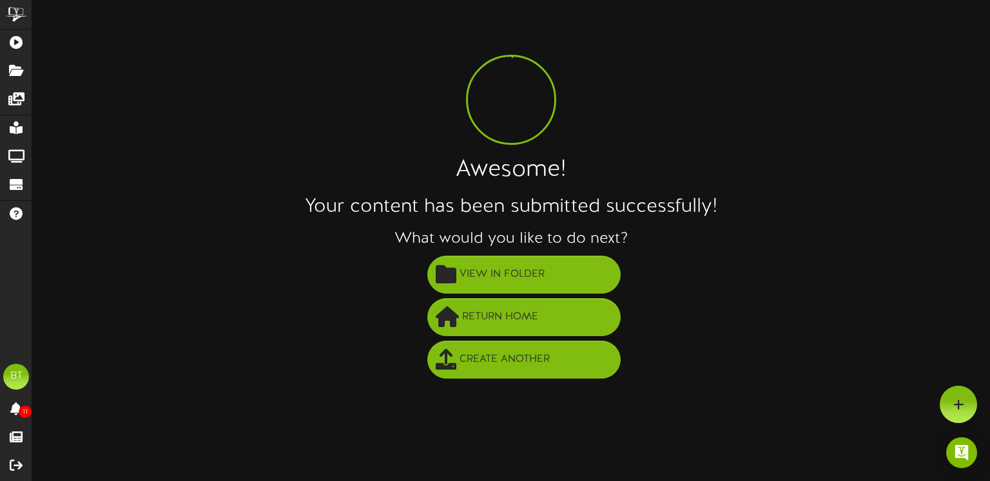
scroll to position [0, 0]
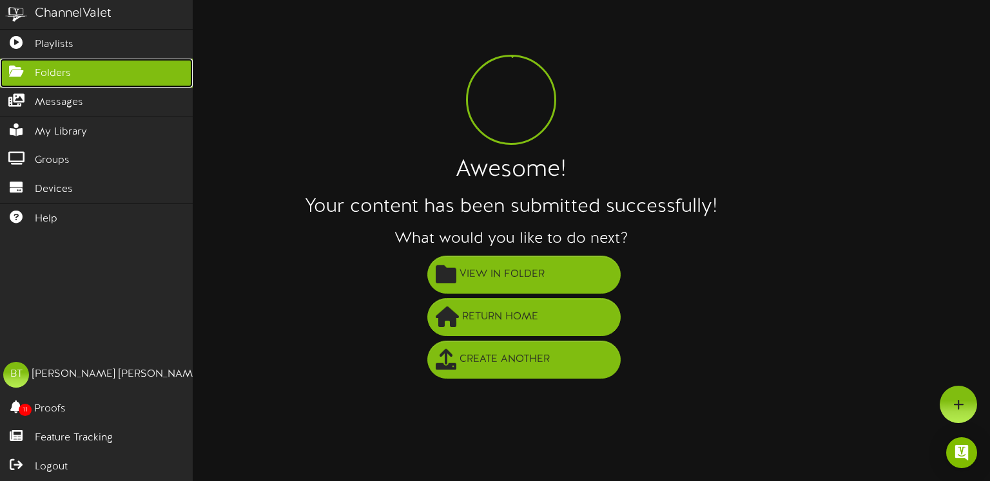
click at [56, 64] on link "Folders" at bounding box center [96, 73] width 193 height 29
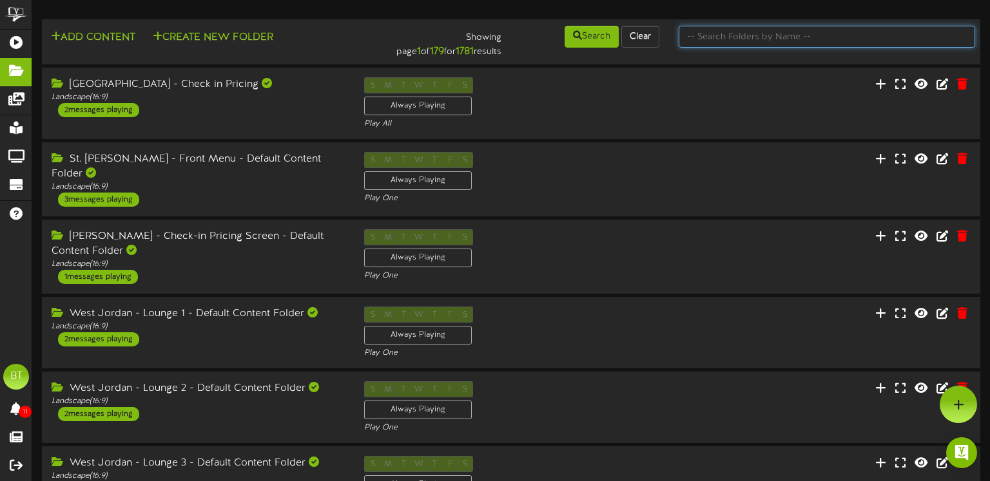
click at [829, 41] on input "text" at bounding box center [827, 37] width 296 height 22
type input "c"
type input "club content"
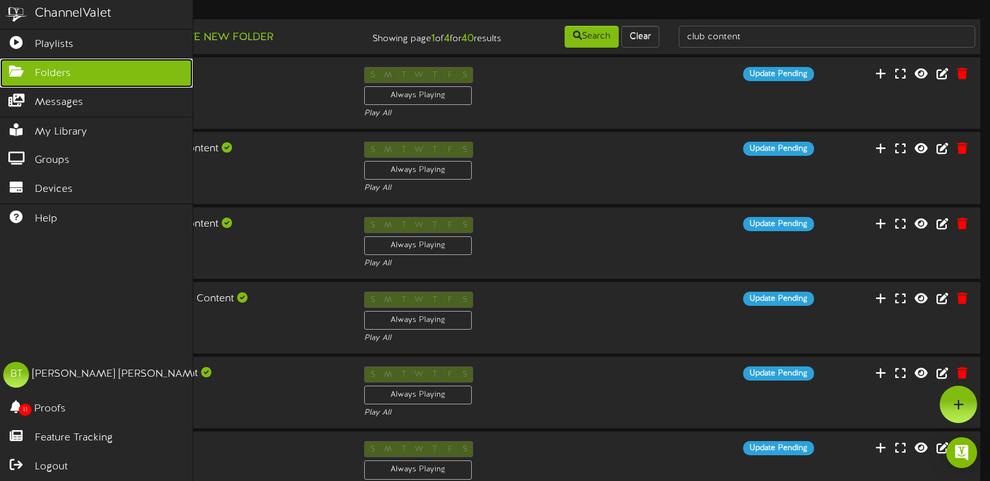
click at [31, 81] on link "Folders" at bounding box center [96, 73] width 193 height 29
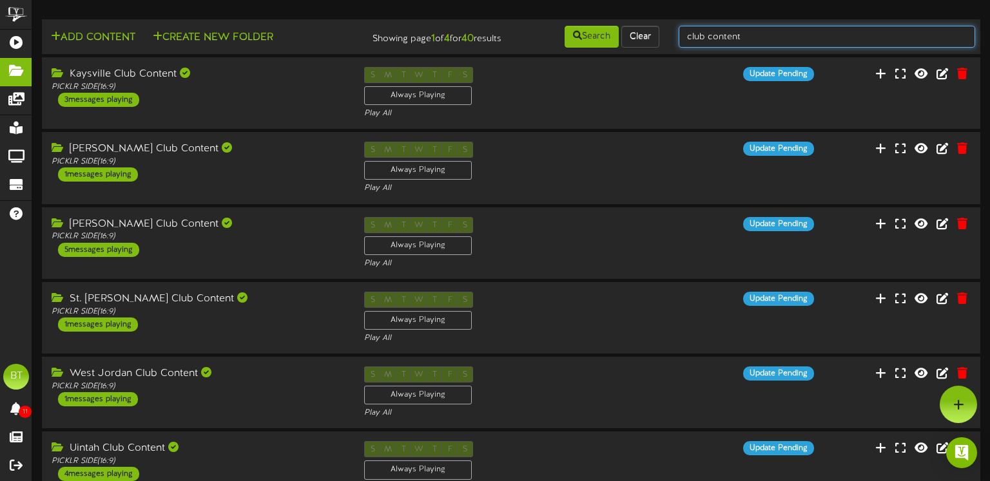
drag, startPoint x: 766, startPoint y: 41, endPoint x: 541, endPoint y: 6, distance: 227.6
click at [541, 6] on div "Add Content Create New Folder Showing page 1 of 4 for 40 results Search Clear" at bounding box center [511, 428] width 958 height 856
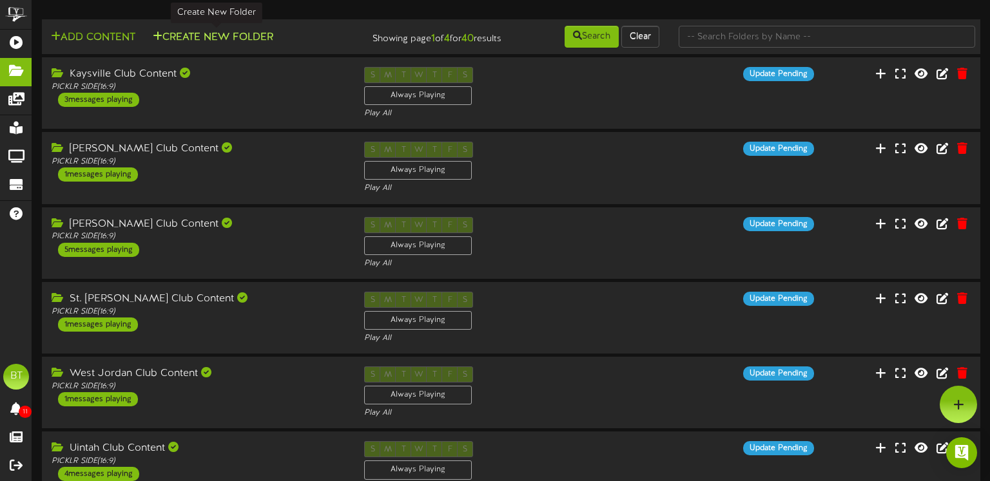
click at [255, 37] on button "Create New Folder" at bounding box center [213, 38] width 128 height 16
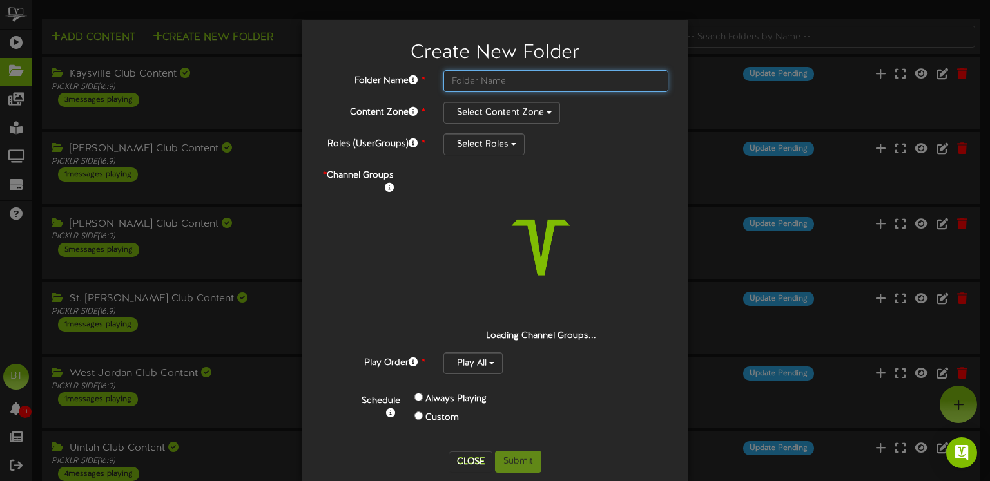
click at [510, 82] on input "text" at bounding box center [555, 81] width 225 height 22
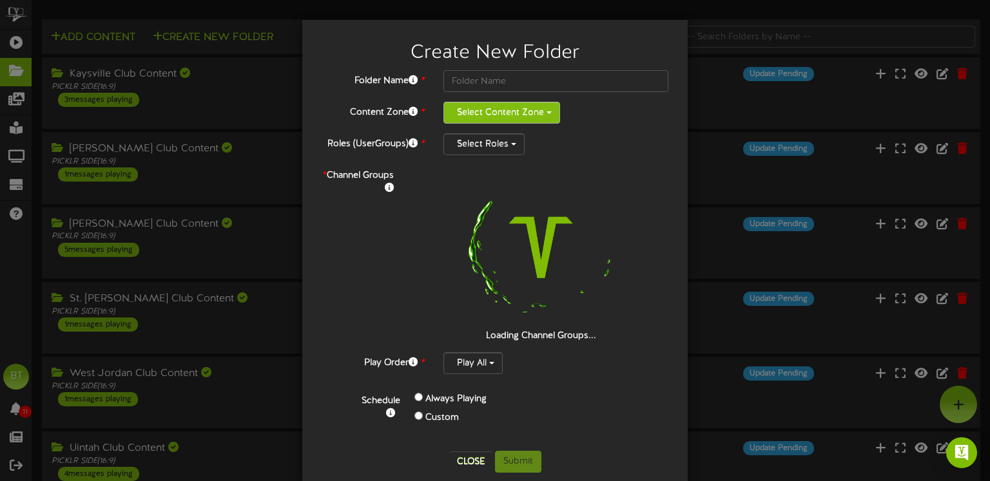
click at [515, 116] on button "Select Content Zone" at bounding box center [501, 113] width 117 height 22
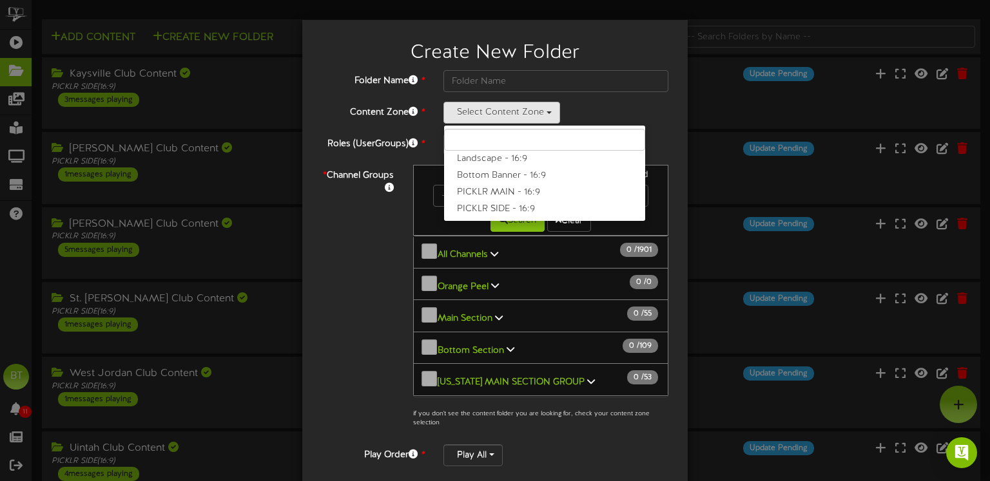
click at [620, 115] on div "Select Content Zone Landscape - 16:9 Bottom Banner - 16:9 PICKLR MAIN - 16:9 PI…" at bounding box center [555, 113] width 225 height 22
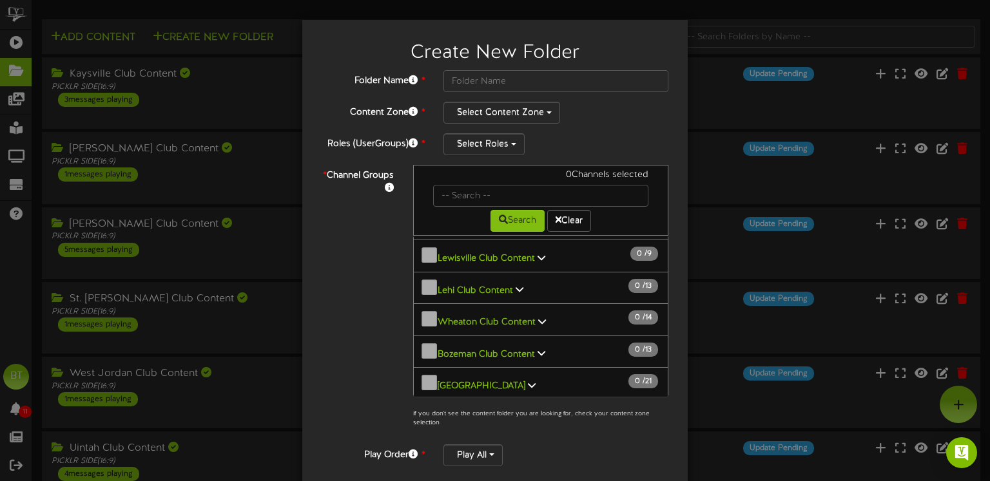
scroll to position [1273, 0]
click at [486, 193] on input "text" at bounding box center [540, 196] width 215 height 22
click at [503, 80] on input "text" at bounding box center [555, 81] width 225 height 22
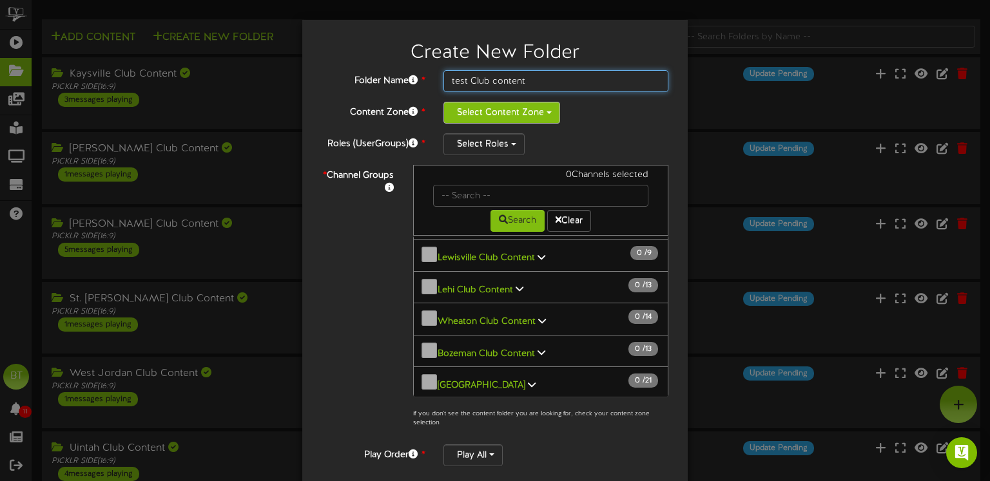
type input "test Club content"
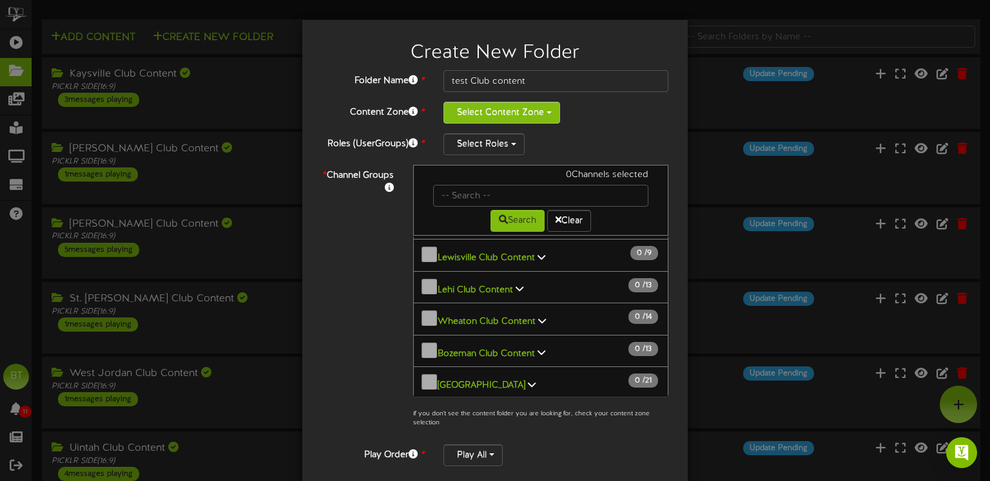
click at [525, 122] on button "Select Content Zone" at bounding box center [501, 113] width 117 height 22
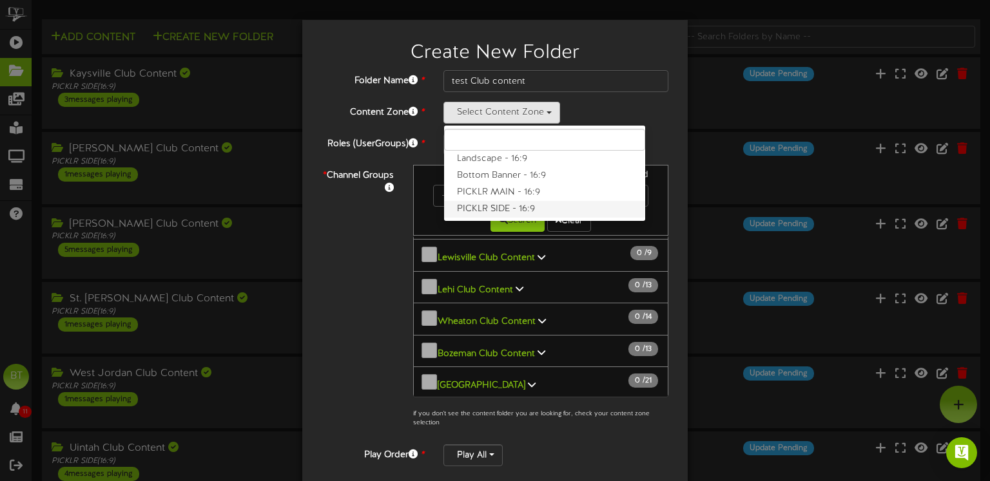
click at [524, 209] on label "PICKLR SIDE - 16:9" at bounding box center [544, 209] width 201 height 17
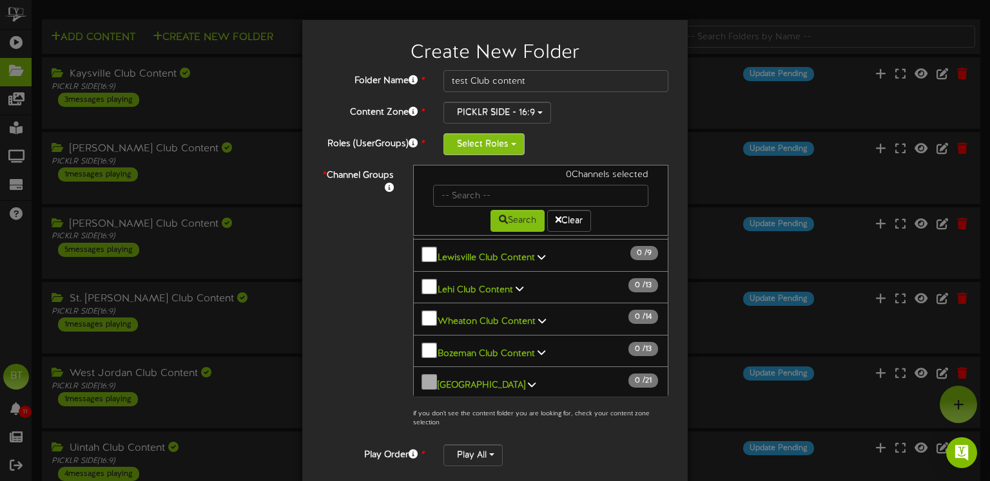
click at [476, 137] on button "Select Roles" at bounding box center [483, 144] width 81 height 22
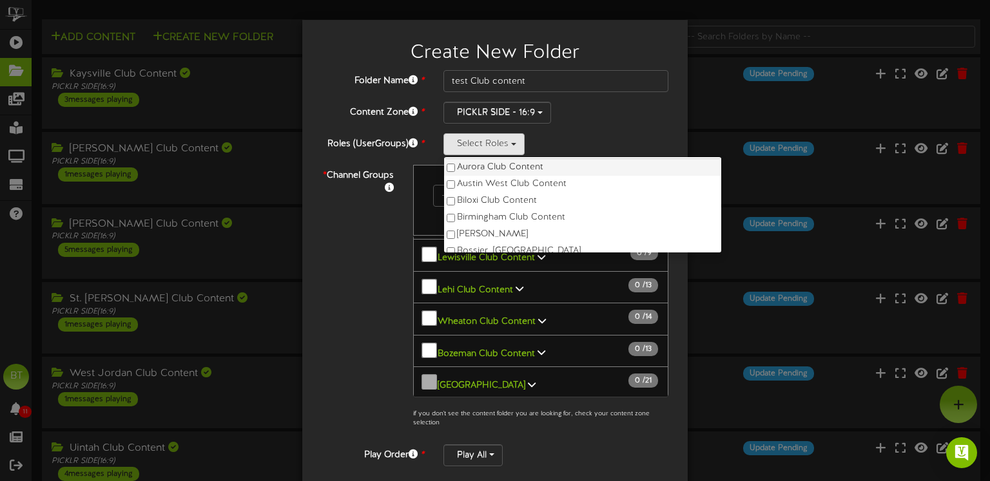
scroll to position [0, 0]
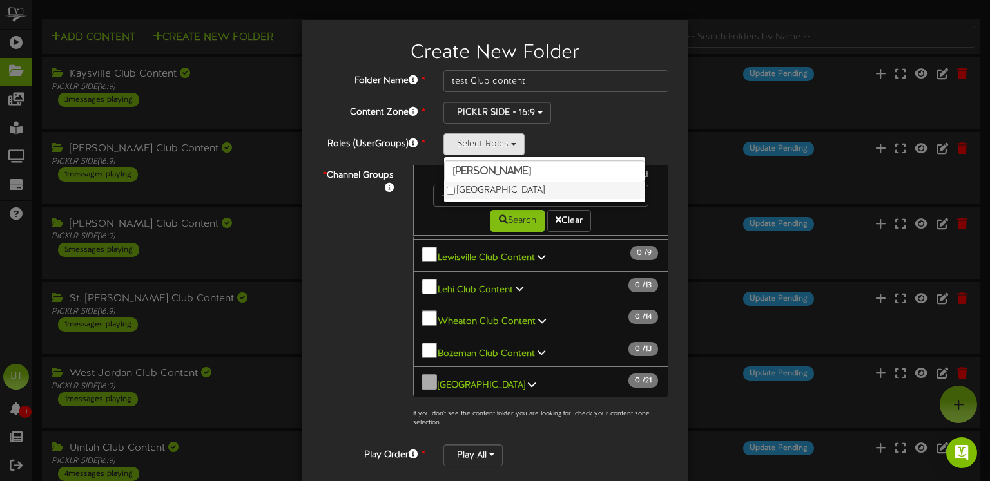
type input "[PERSON_NAME]"
click at [462, 188] on label "[GEOGRAPHIC_DATA]" at bounding box center [544, 190] width 201 height 17
click at [625, 137] on div "[GEOGRAPHIC_DATA] [PERSON_NAME] [GEOGRAPHIC_DATA]" at bounding box center [555, 144] width 225 height 22
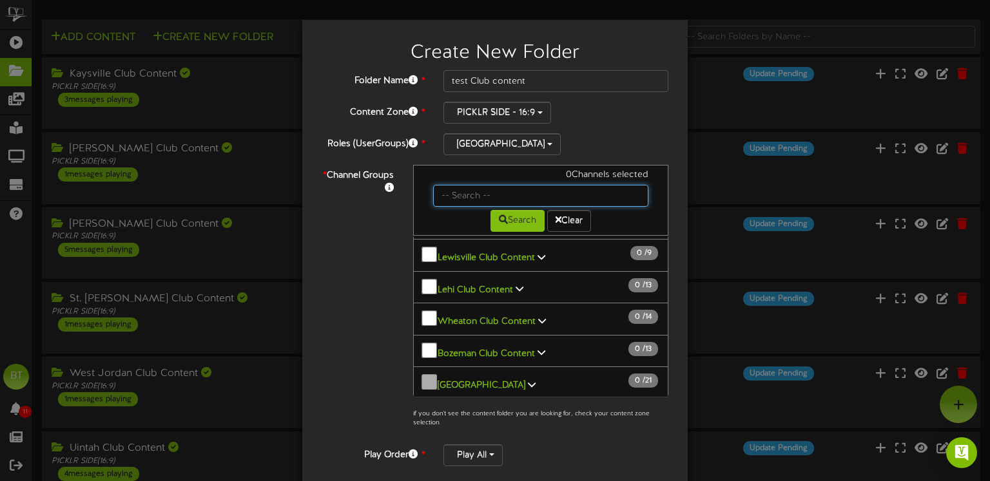
click at [505, 198] on input "text" at bounding box center [540, 196] width 215 height 22
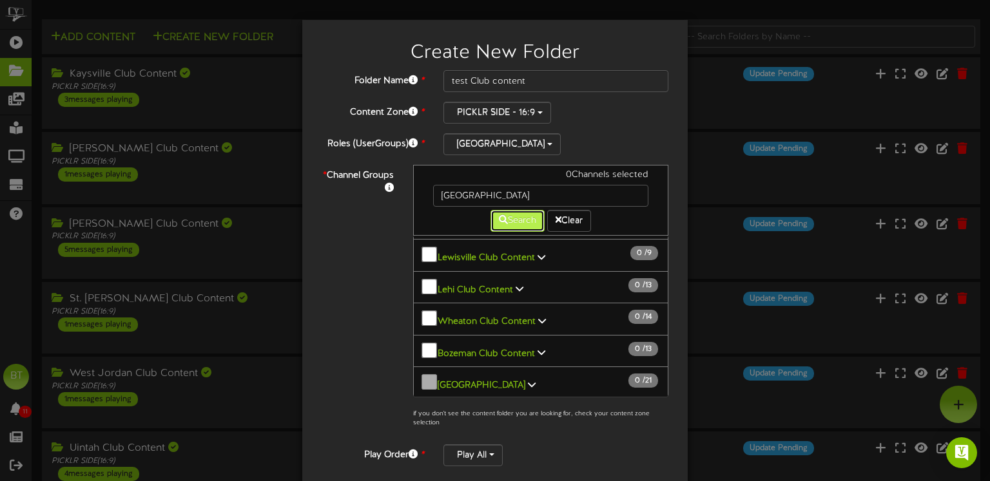
click at [525, 226] on button "Search" at bounding box center [517, 221] width 54 height 22
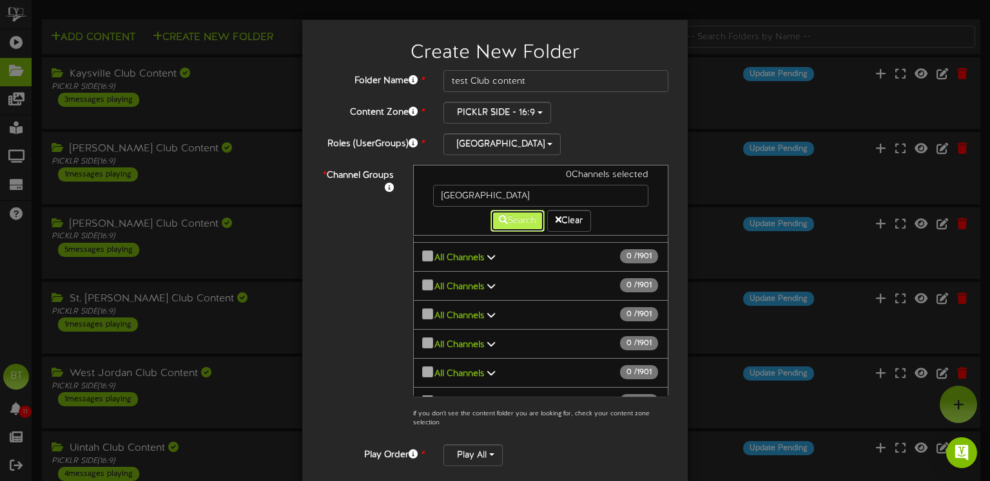
click at [519, 221] on button "Search" at bounding box center [517, 221] width 54 height 22
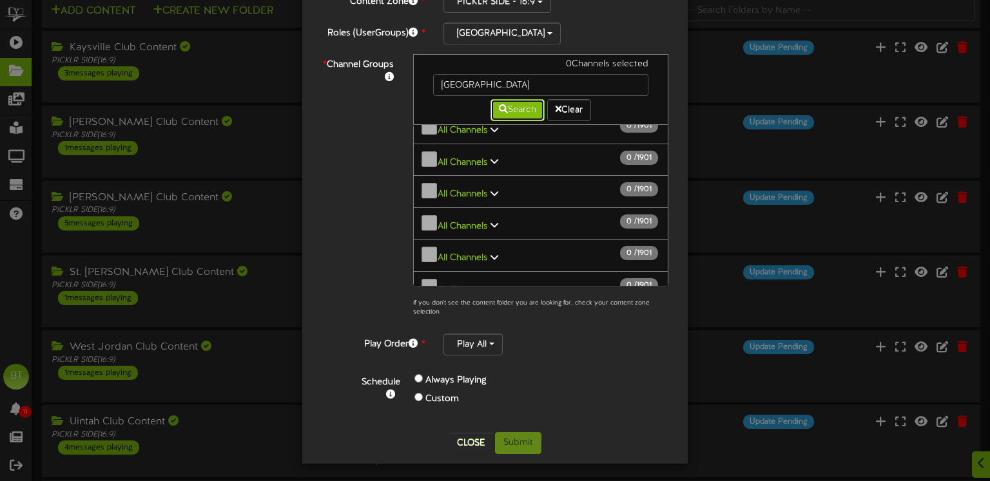
scroll to position [54549, 0]
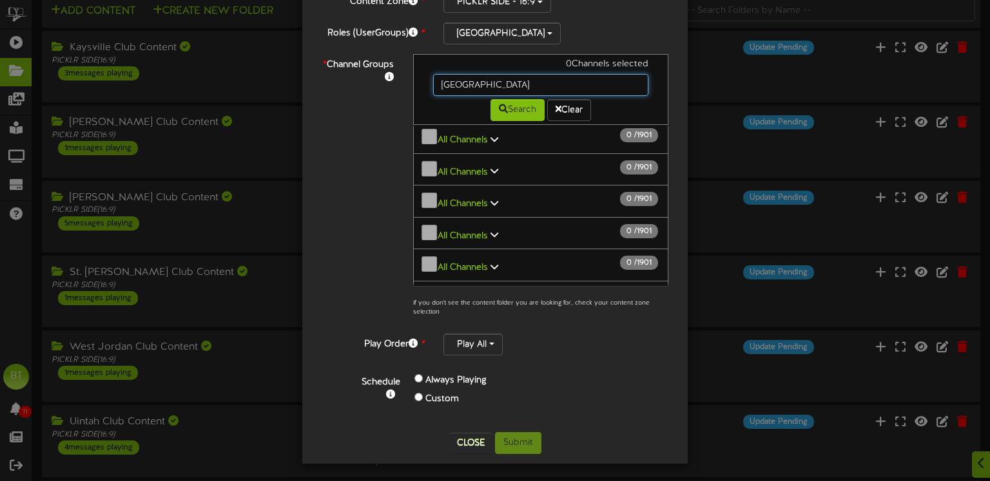
drag, startPoint x: 467, startPoint y: 84, endPoint x: 433, endPoint y: 81, distance: 34.4
click at [433, 81] on input "[GEOGRAPHIC_DATA]" at bounding box center [540, 85] width 215 height 22
type input "club content"
click at [508, 106] on button "Search" at bounding box center [517, 110] width 54 height 22
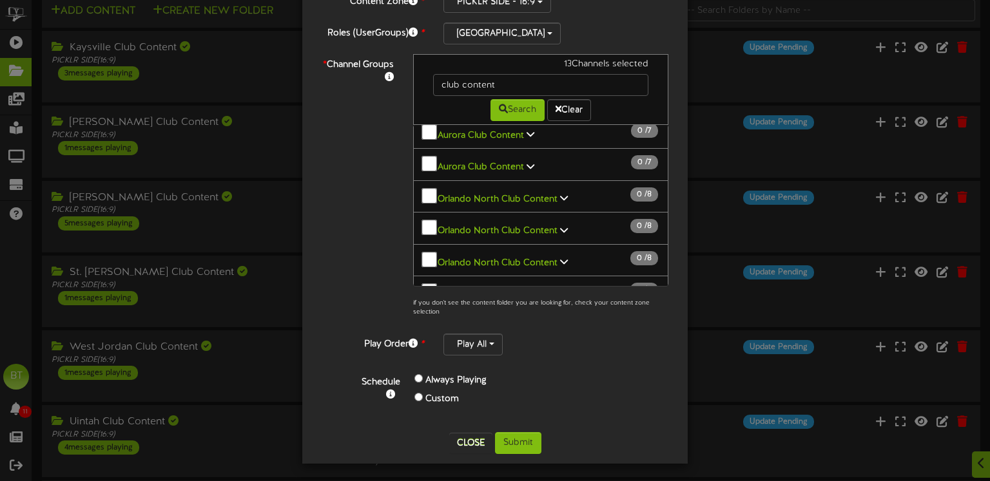
scroll to position [6357, 0]
click at [477, 438] on button "Close" at bounding box center [470, 443] width 43 height 21
